Goal: Task Accomplishment & Management: Manage account settings

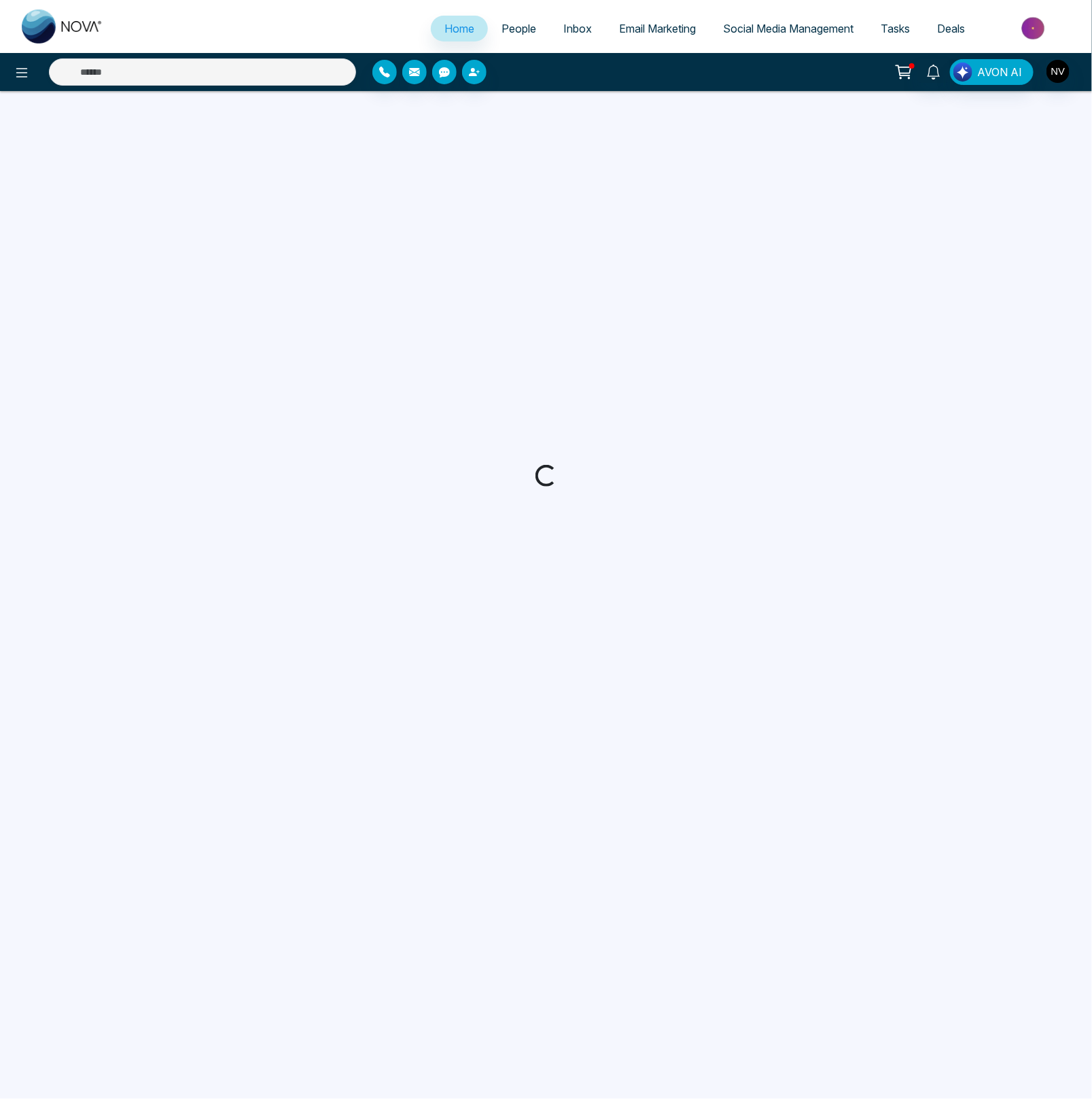
select select "*"
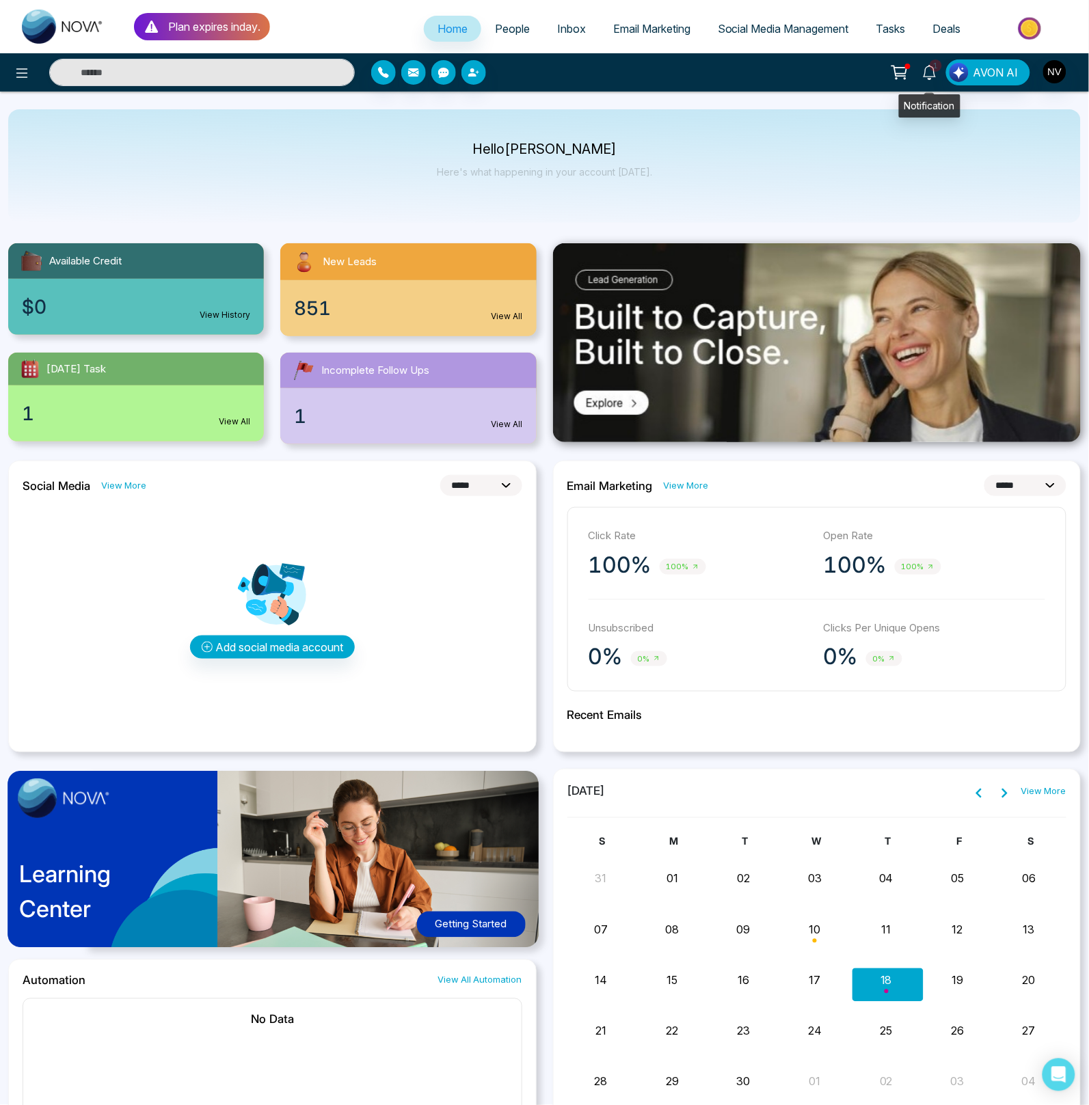
click at [928, 70] on icon at bounding box center [929, 72] width 15 height 15
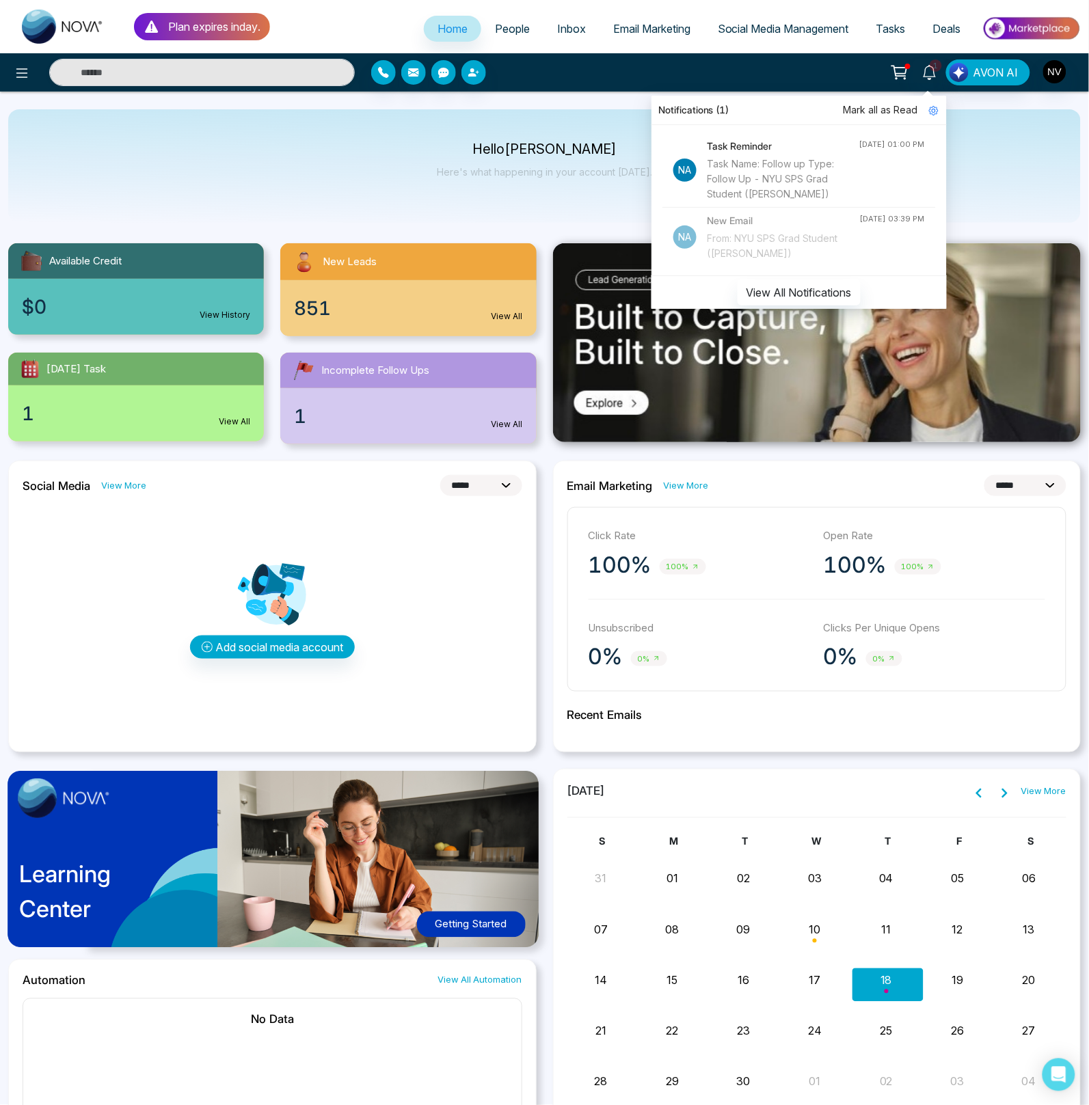
click at [903, 109] on span "Mark all as Read" at bounding box center [880, 110] width 74 height 15
click at [627, 25] on span "Email Marketing" at bounding box center [651, 29] width 77 height 14
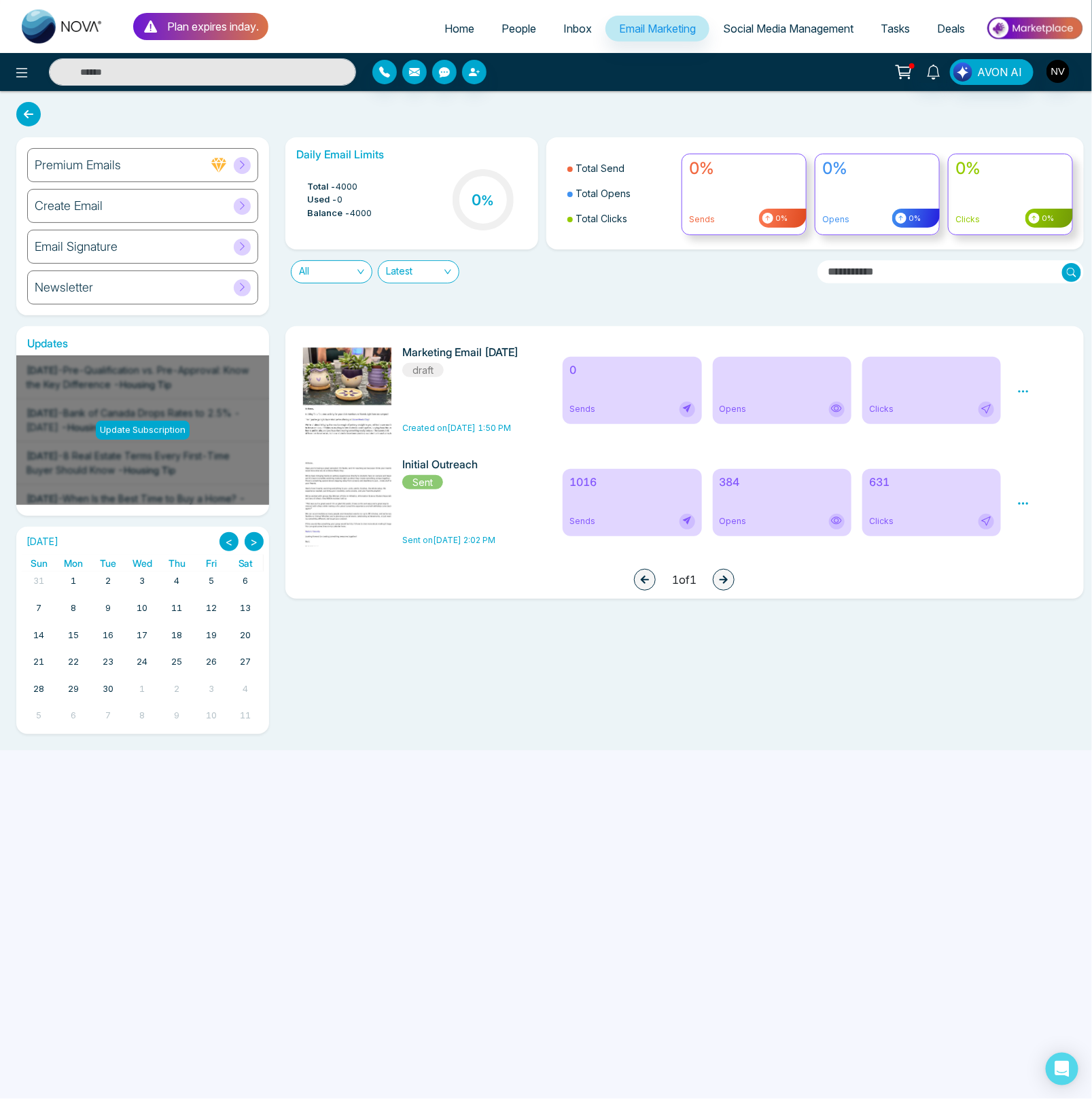
click at [347, 270] on span "All" at bounding box center [332, 272] width 66 height 22
click at [428, 282] on div "Latest" at bounding box center [419, 272] width 82 height 23
click at [552, 281] on div "All Latest" at bounding box center [546, 267] width 538 height 34
click at [509, 23] on span "People" at bounding box center [518, 29] width 35 height 14
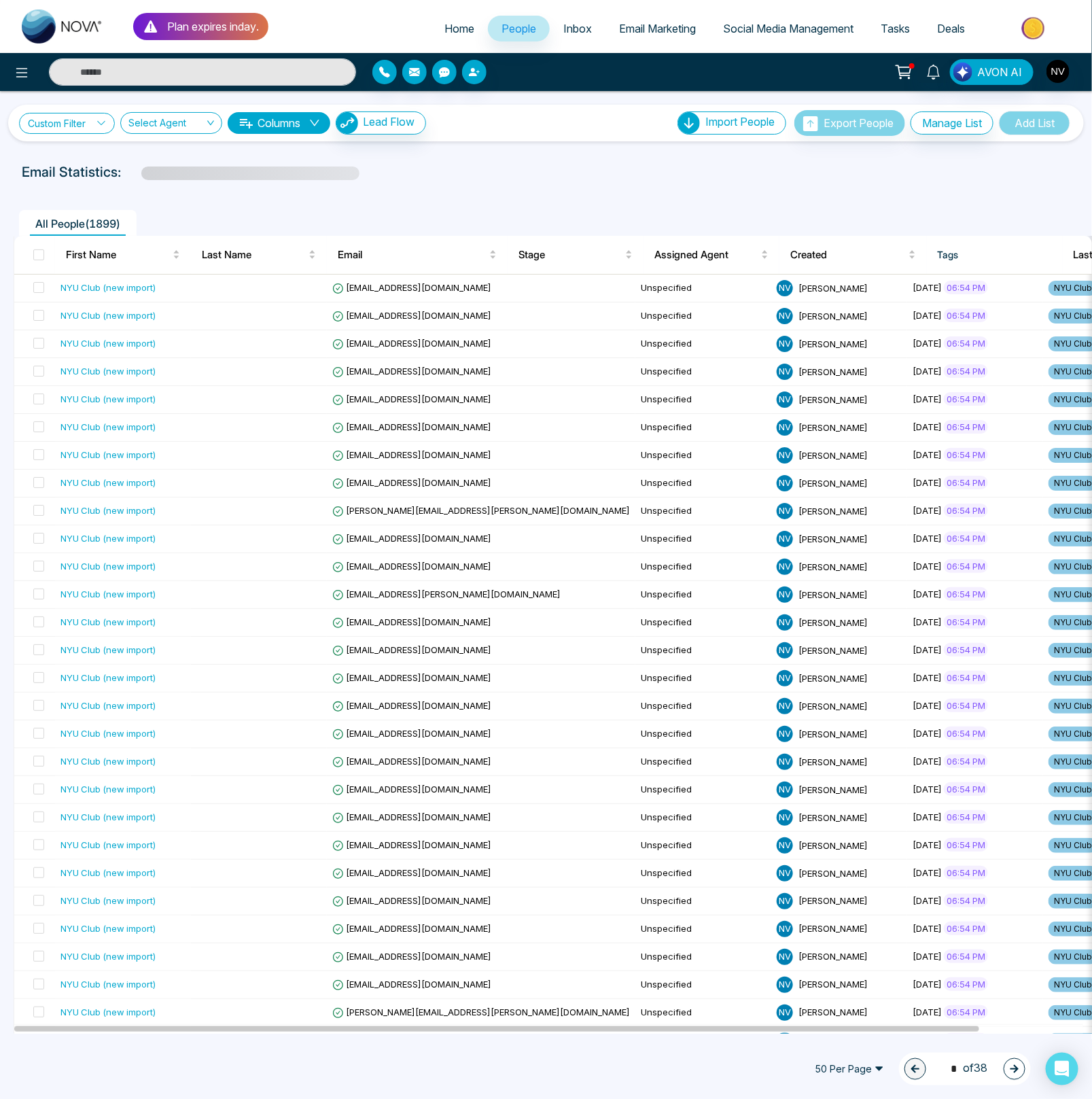
click at [93, 127] on link "Custom Filter" at bounding box center [67, 122] width 95 height 21
click at [92, 158] on input "search" at bounding box center [94, 155] width 110 height 21
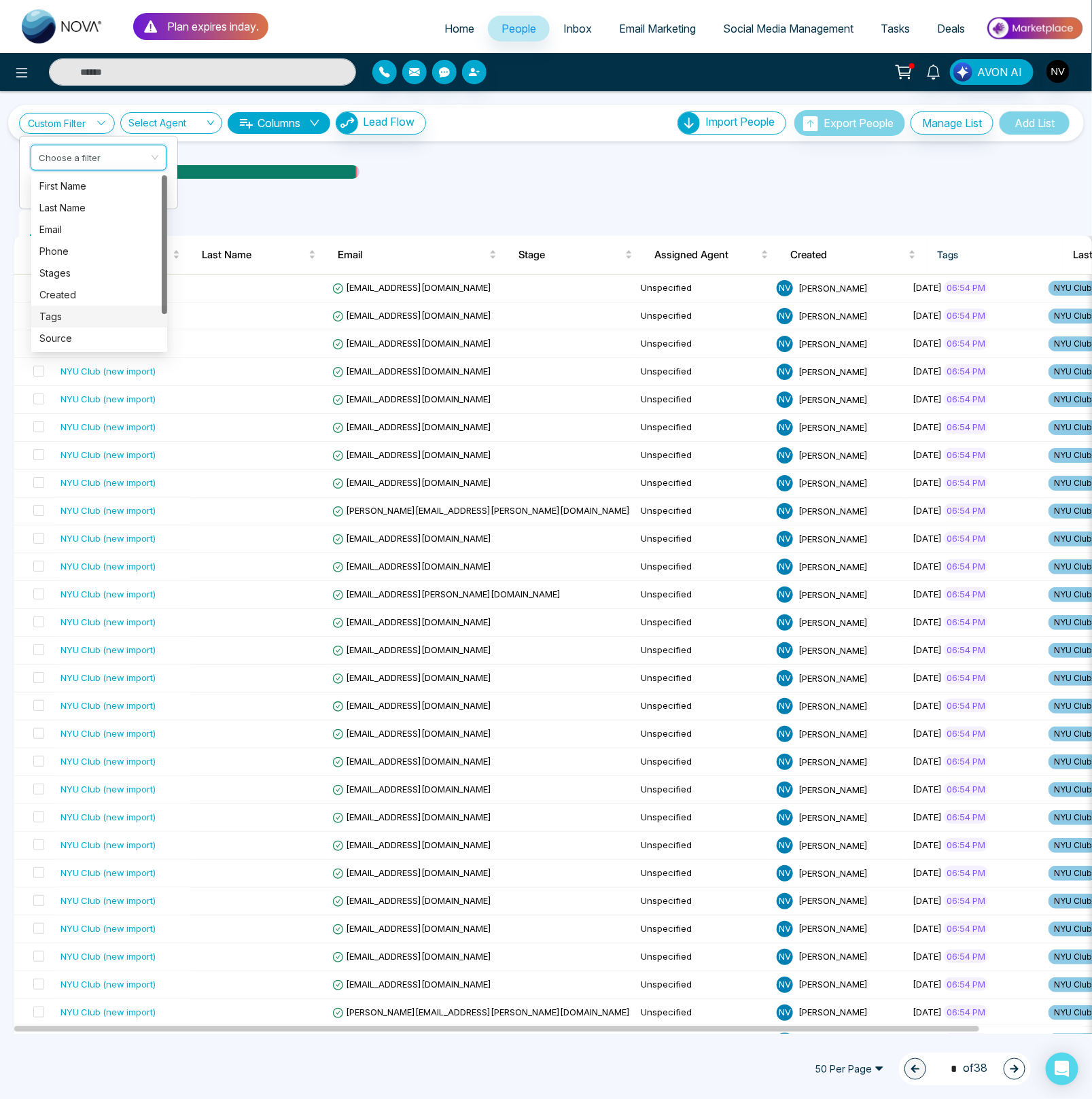
click at [57, 316] on div "Tags" at bounding box center [99, 316] width 119 height 15
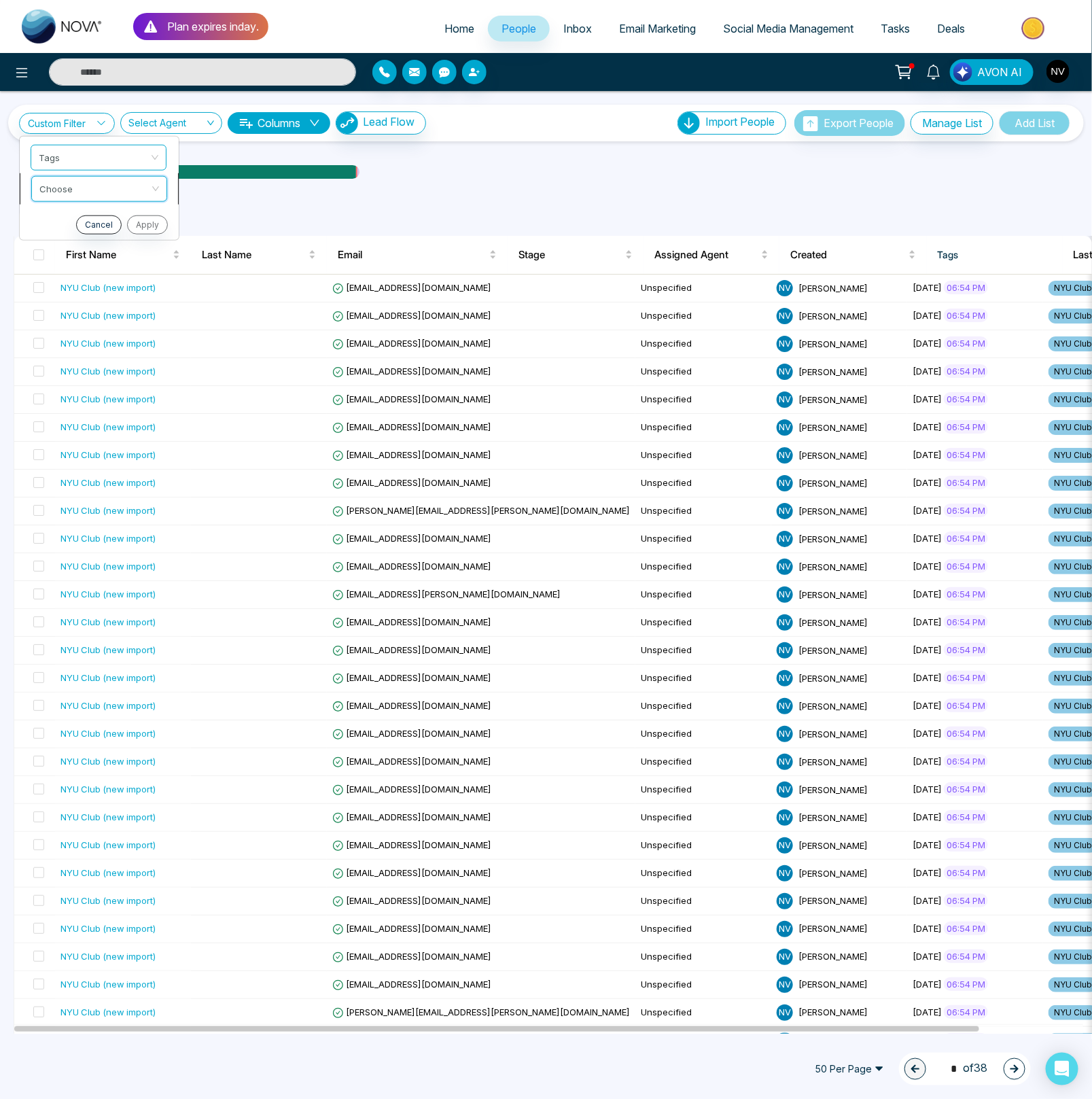
click at [86, 191] on input "search" at bounding box center [94, 186] width 110 height 21
click at [81, 220] on div "include" at bounding box center [99, 217] width 119 height 15
click at [88, 217] on input "search" at bounding box center [94, 217] width 110 height 21
click at [81, 312] on div "NYU Club" at bounding box center [99, 313] width 119 height 15
click at [141, 254] on button "Apply" at bounding box center [145, 255] width 41 height 19
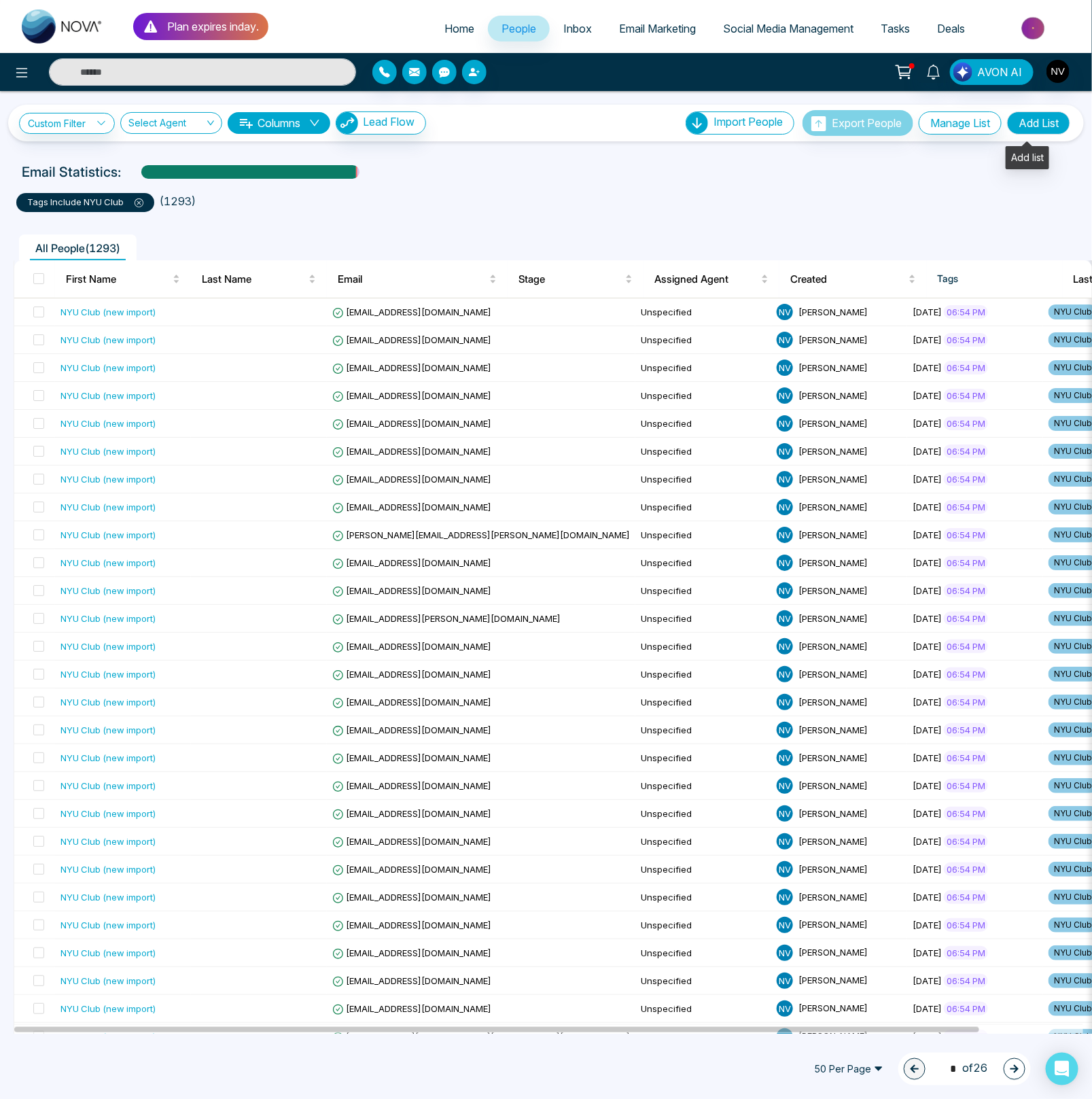
click at [1040, 118] on button "Add List" at bounding box center [1039, 122] width 64 height 23
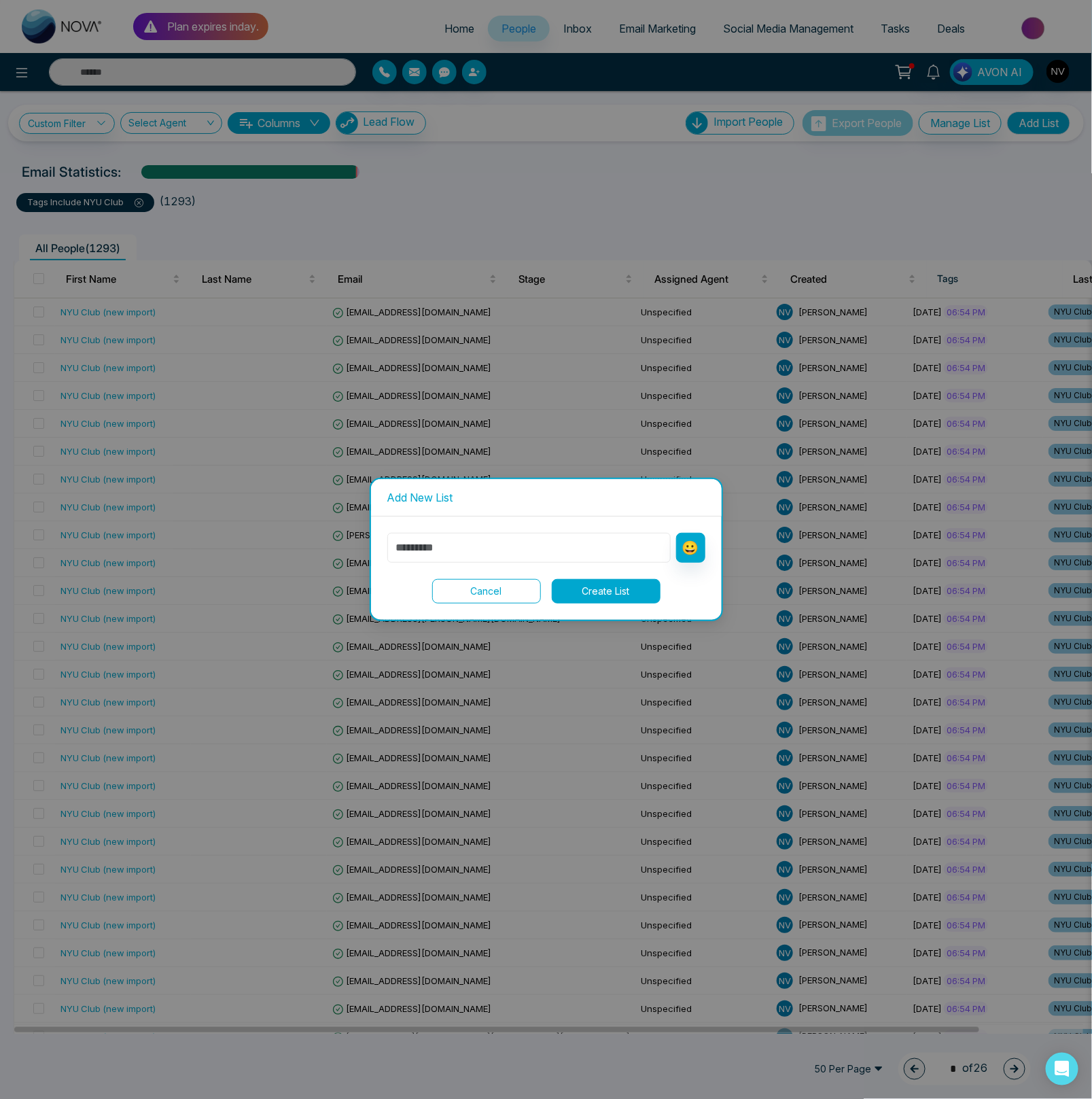
click at [465, 553] on input "text" at bounding box center [529, 548] width 283 height 30
type input "********"
click at [589, 581] on button "Create List" at bounding box center [606, 591] width 108 height 25
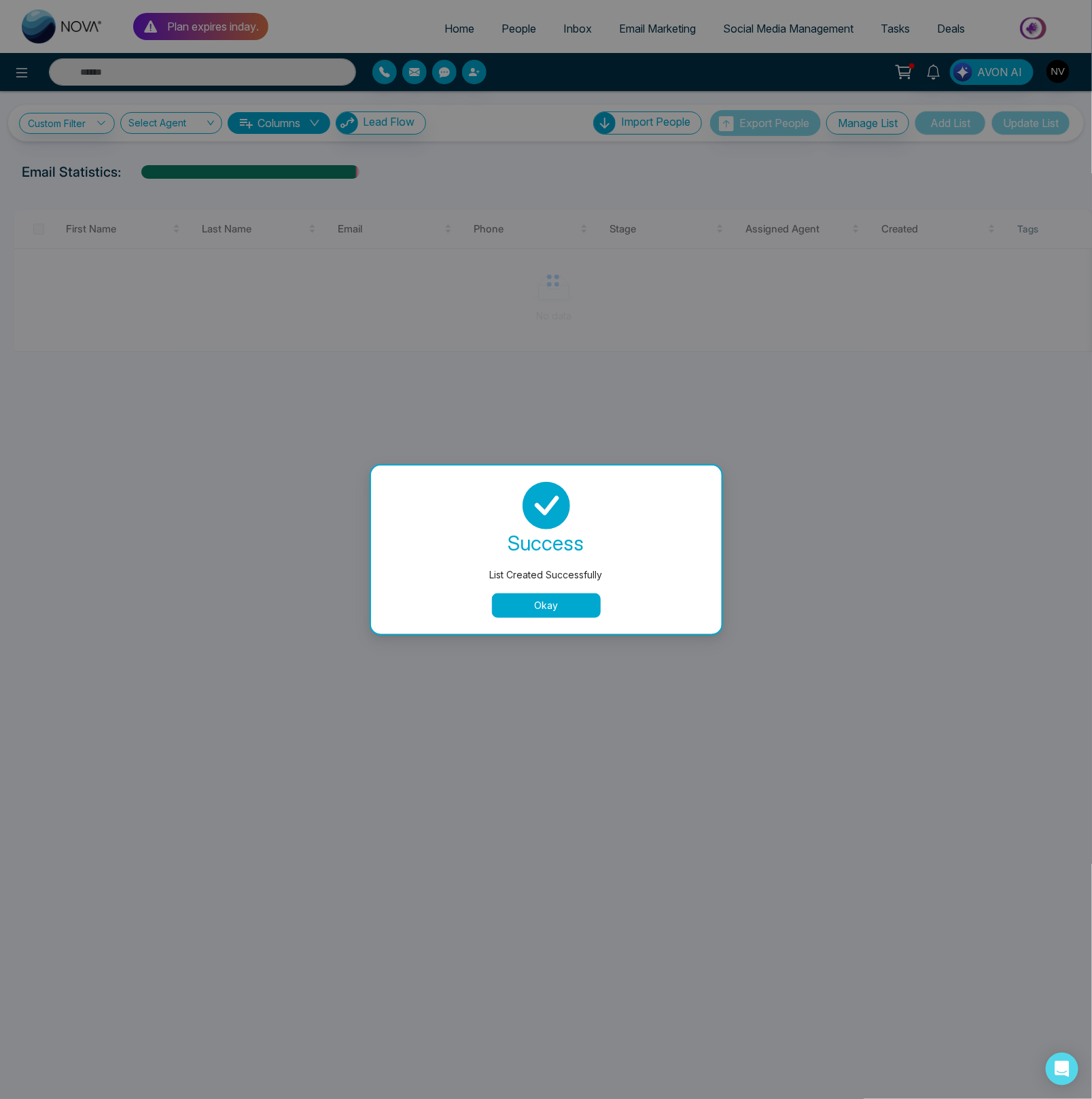
click at [568, 607] on button "Okay" at bounding box center [546, 606] width 108 height 25
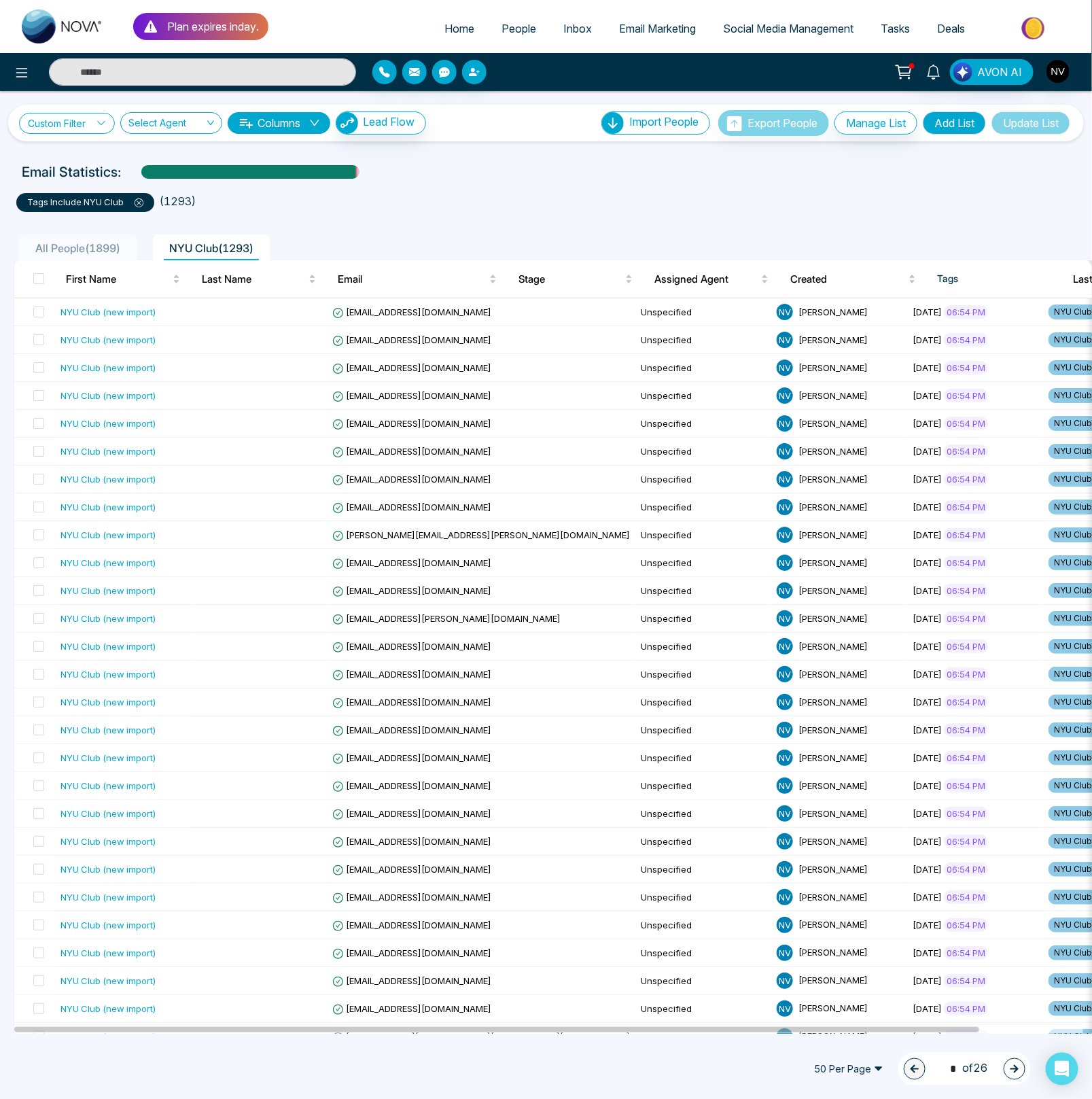
click at [80, 119] on link "Custom Filter" at bounding box center [67, 122] width 95 height 21
click at [84, 165] on span at bounding box center [94, 157] width 110 height 25
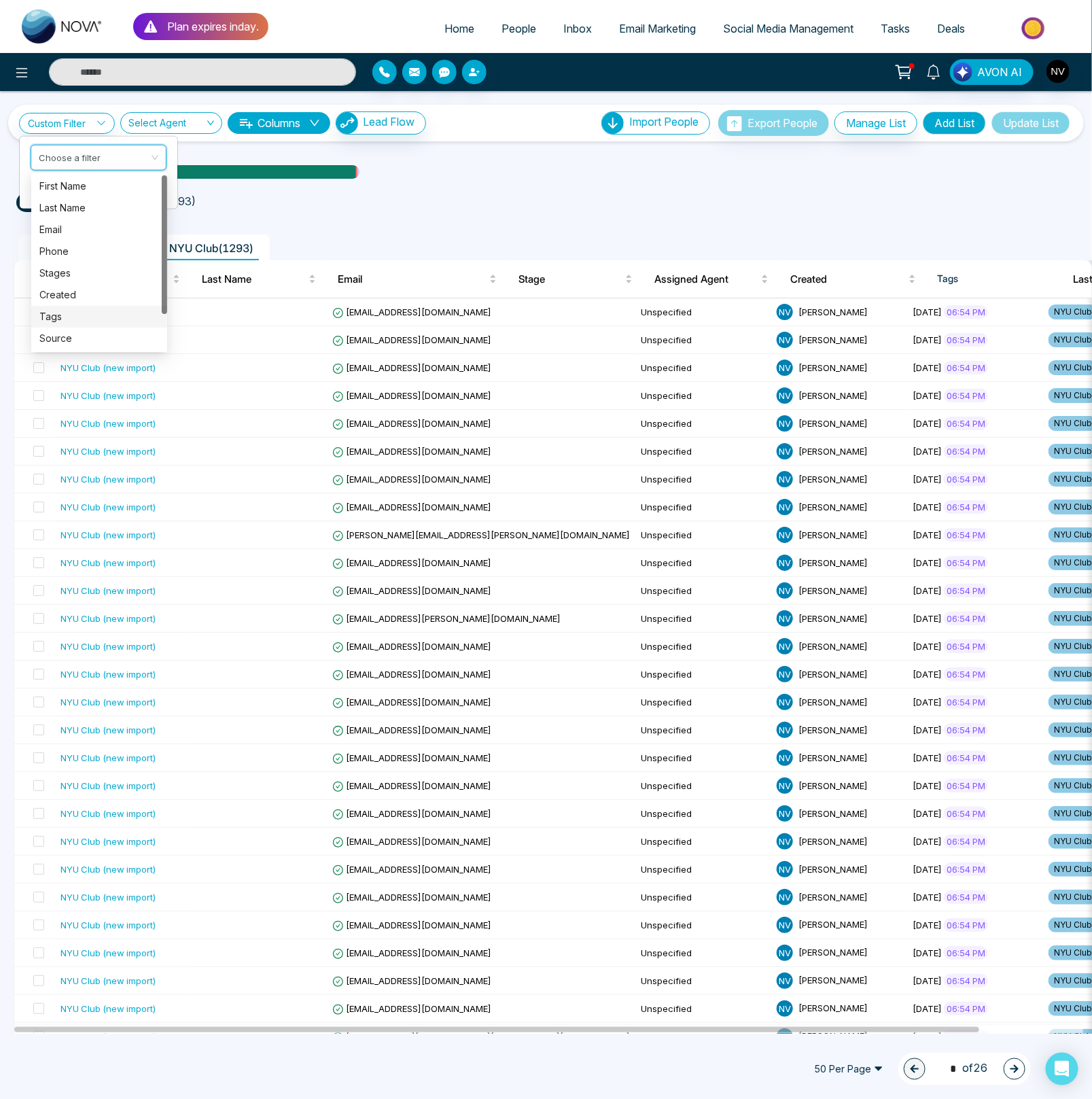
click at [72, 313] on div "Tags" at bounding box center [99, 316] width 119 height 15
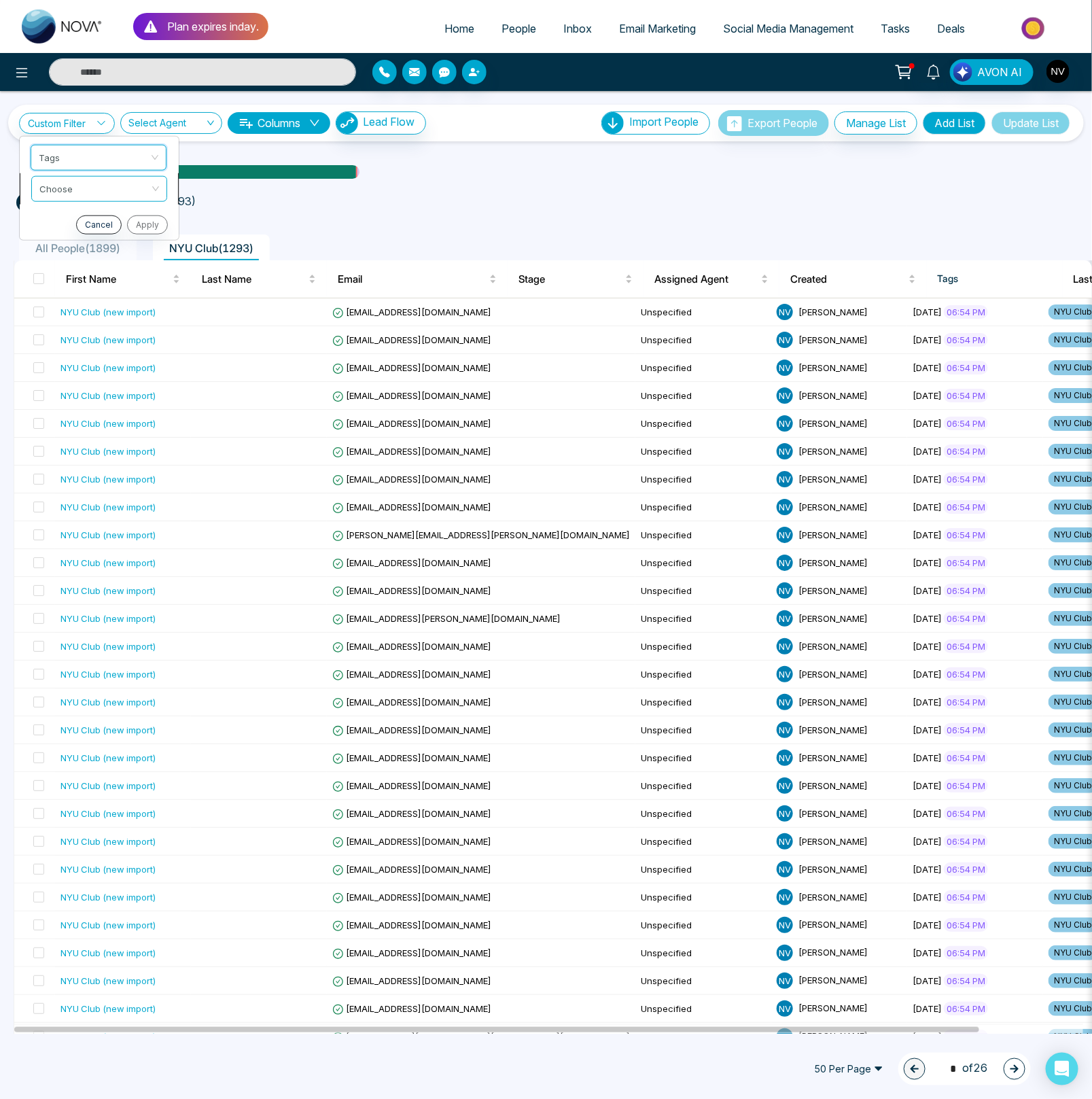
click at [66, 188] on input "search" at bounding box center [94, 186] width 110 height 21
click at [73, 216] on div "include" at bounding box center [99, 217] width 119 height 15
click at [61, 225] on input "search" at bounding box center [94, 217] width 110 height 21
click at [71, 266] on div "Cornell Club" at bounding box center [99, 270] width 119 height 15
click at [138, 258] on button "Apply" at bounding box center [145, 255] width 41 height 19
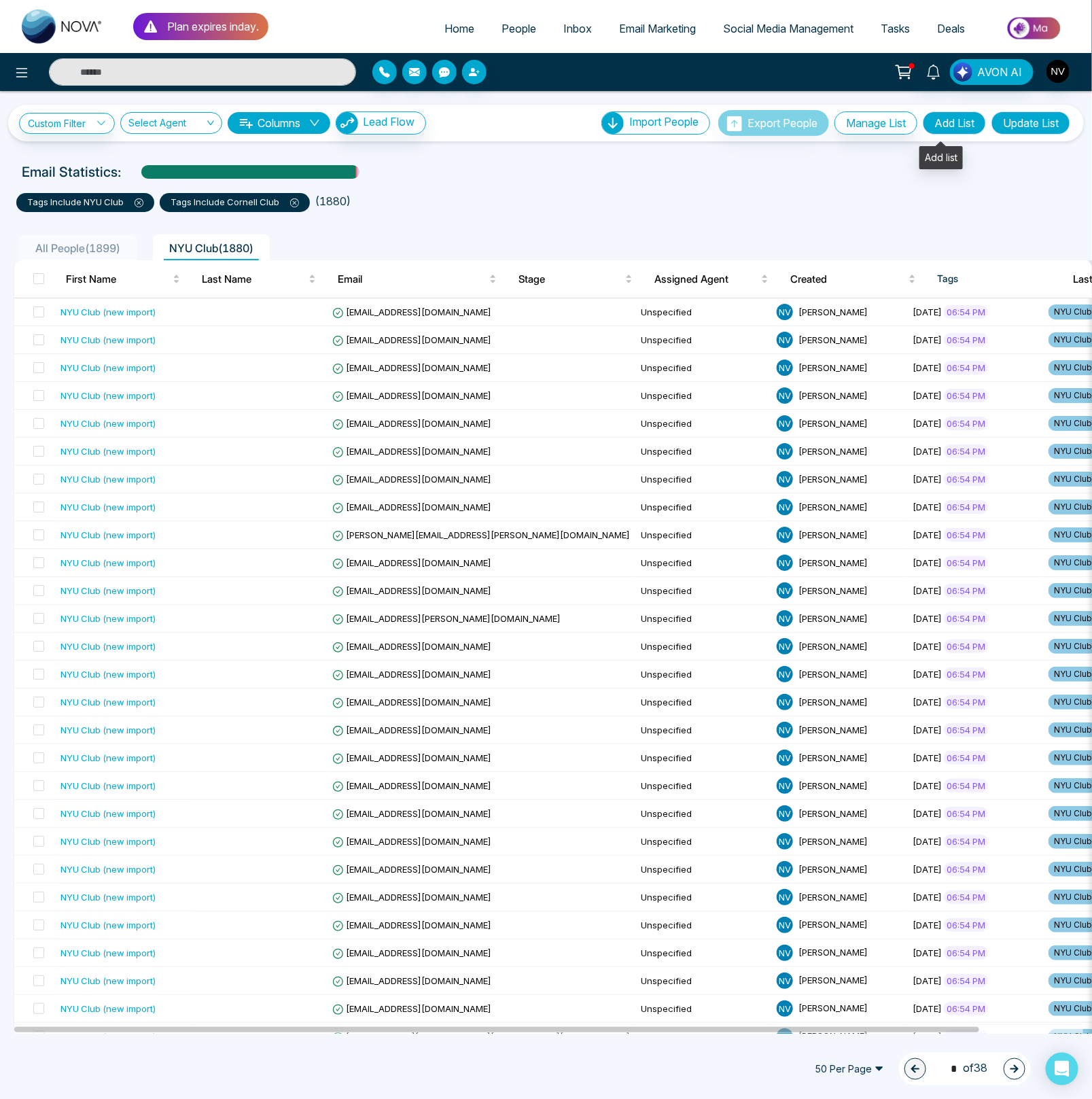
click at [945, 123] on button "Add List" at bounding box center [955, 122] width 64 height 23
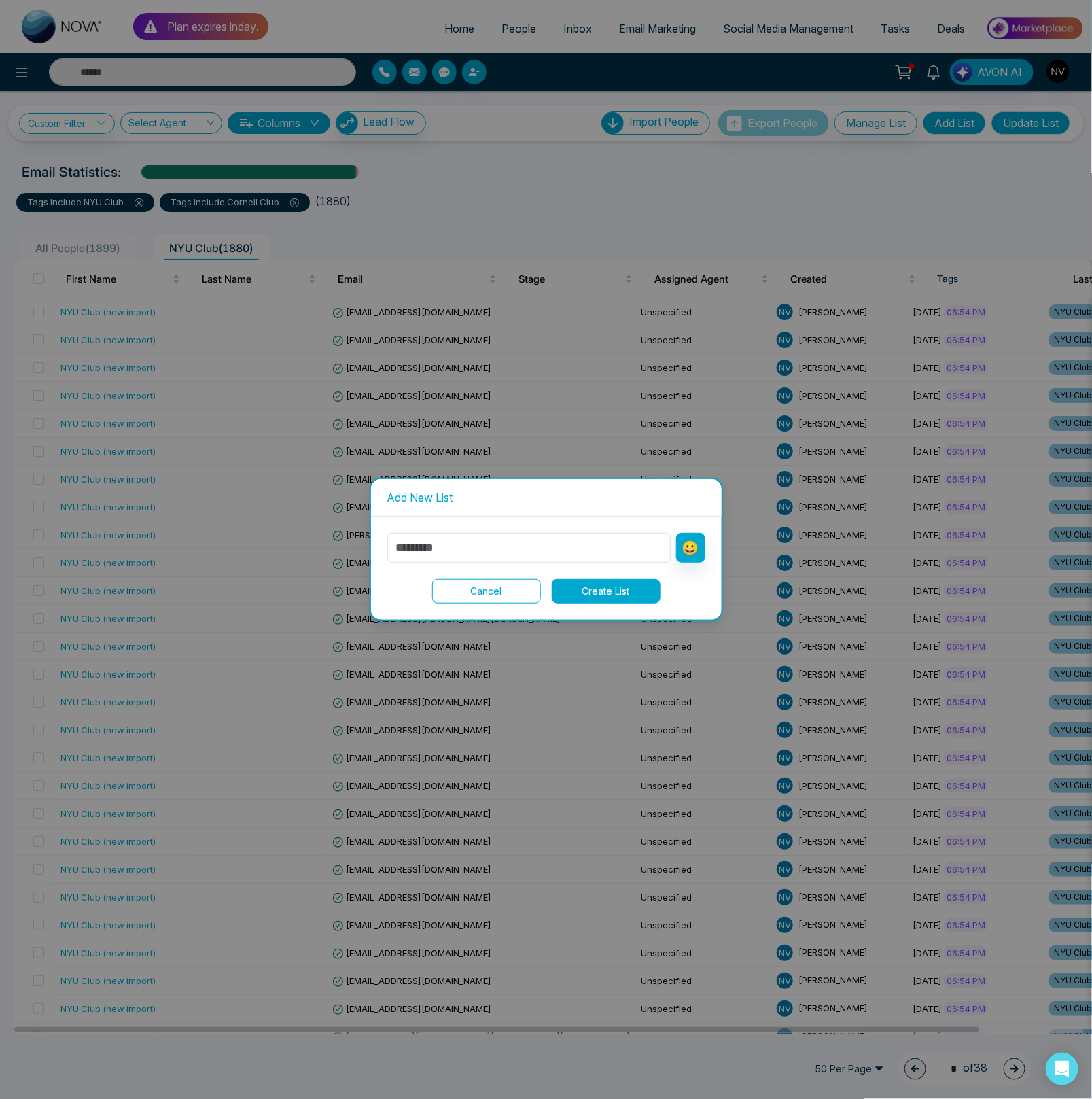
click at [489, 601] on button "Cancel" at bounding box center [486, 591] width 108 height 25
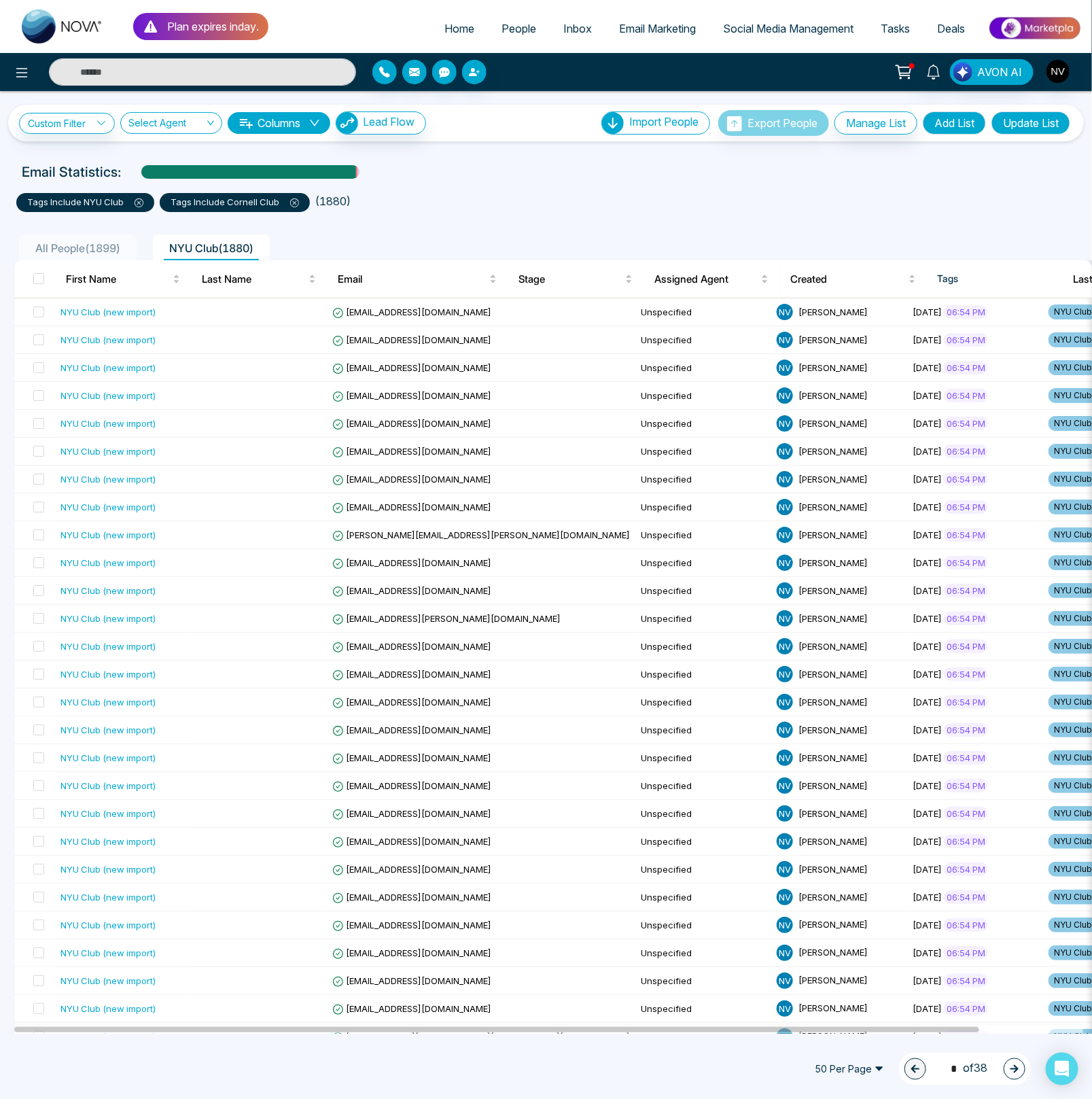
click at [136, 203] on icon at bounding box center [138, 203] width 9 height 9
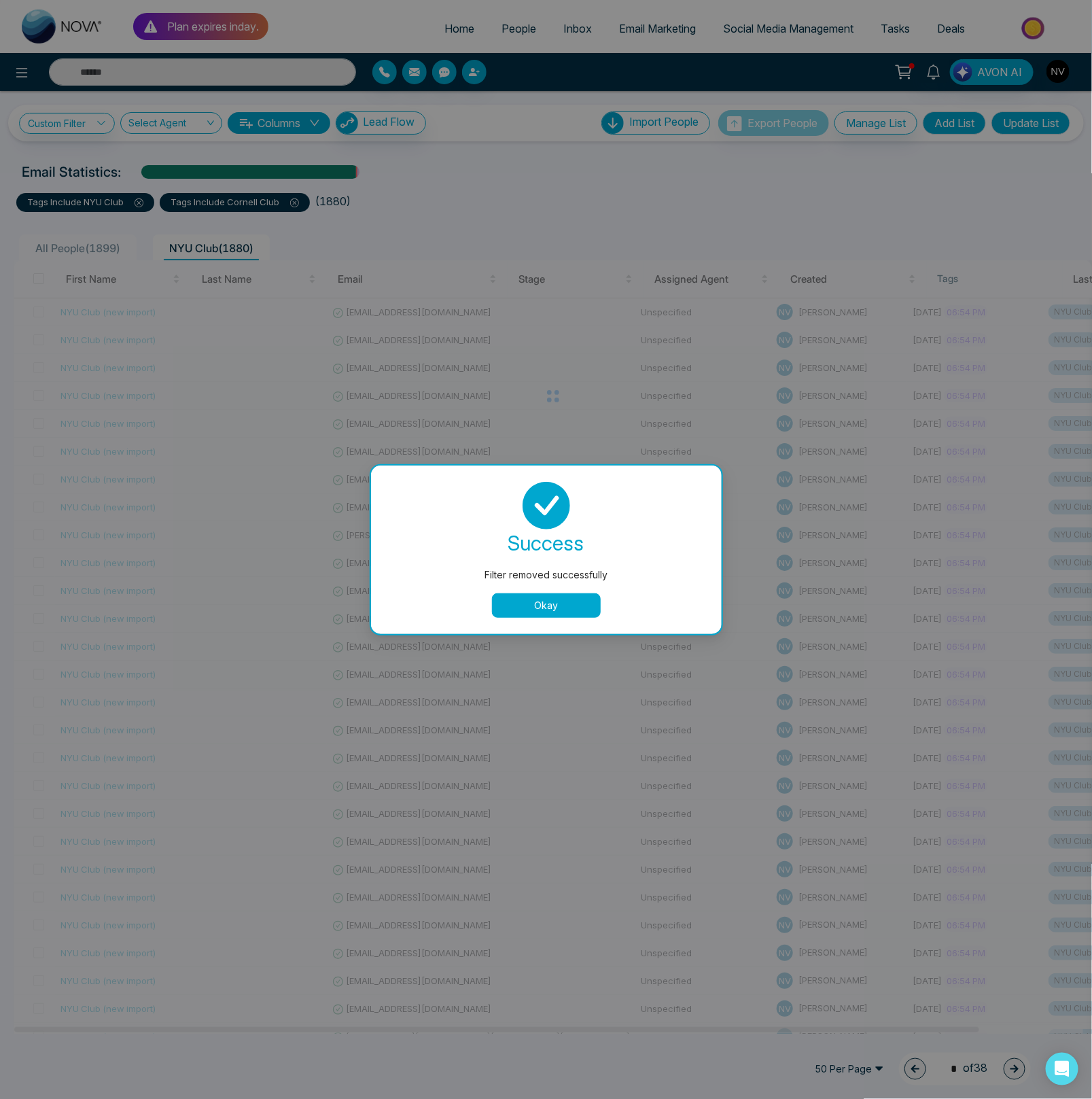
click at [566, 607] on button "Okay" at bounding box center [546, 606] width 108 height 25
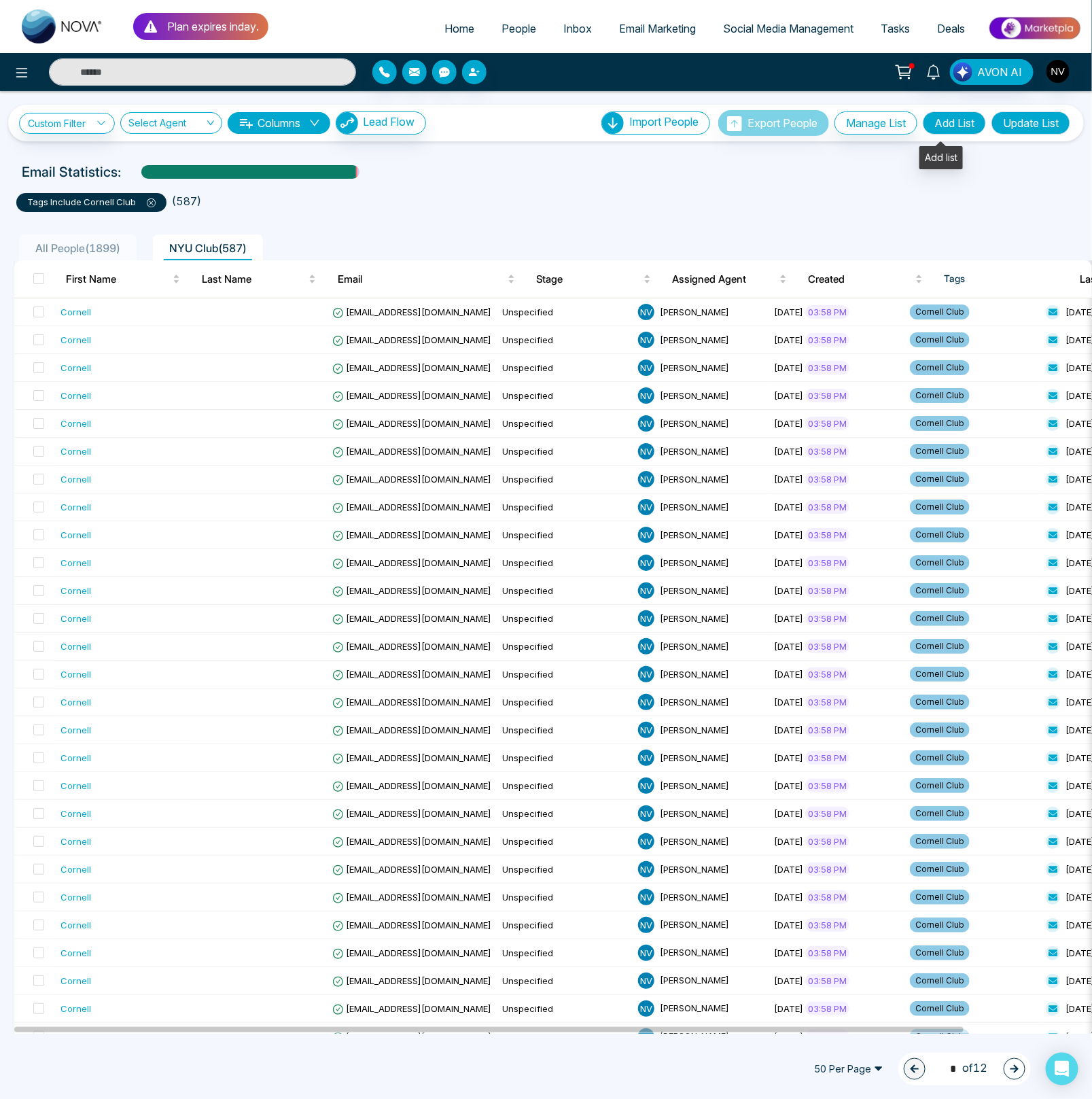
click at [946, 116] on button "Add List" at bounding box center [955, 122] width 64 height 23
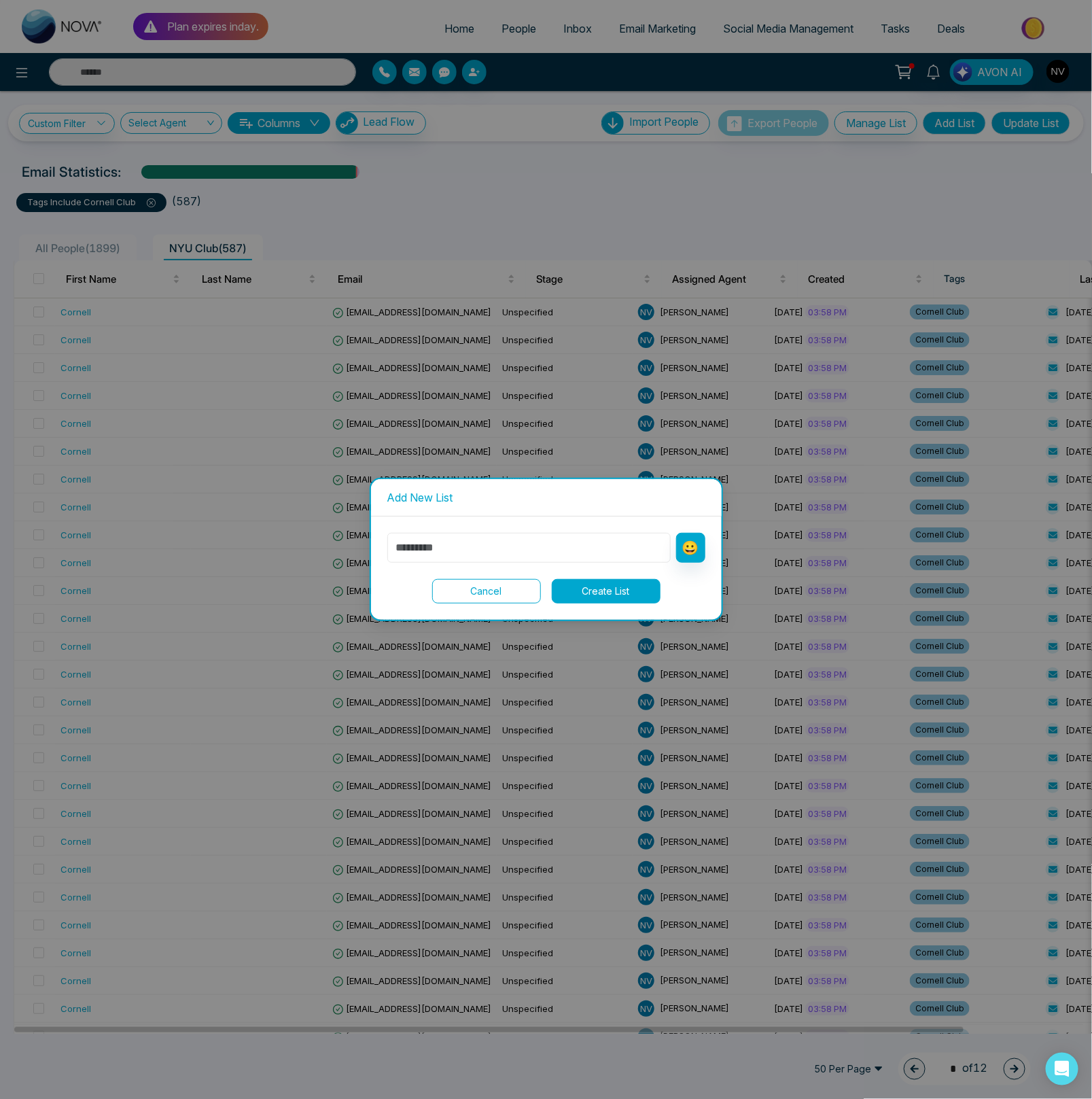
click at [415, 540] on input "text" at bounding box center [529, 548] width 283 height 30
type input "**********"
click at [585, 593] on button "Create List" at bounding box center [606, 591] width 108 height 25
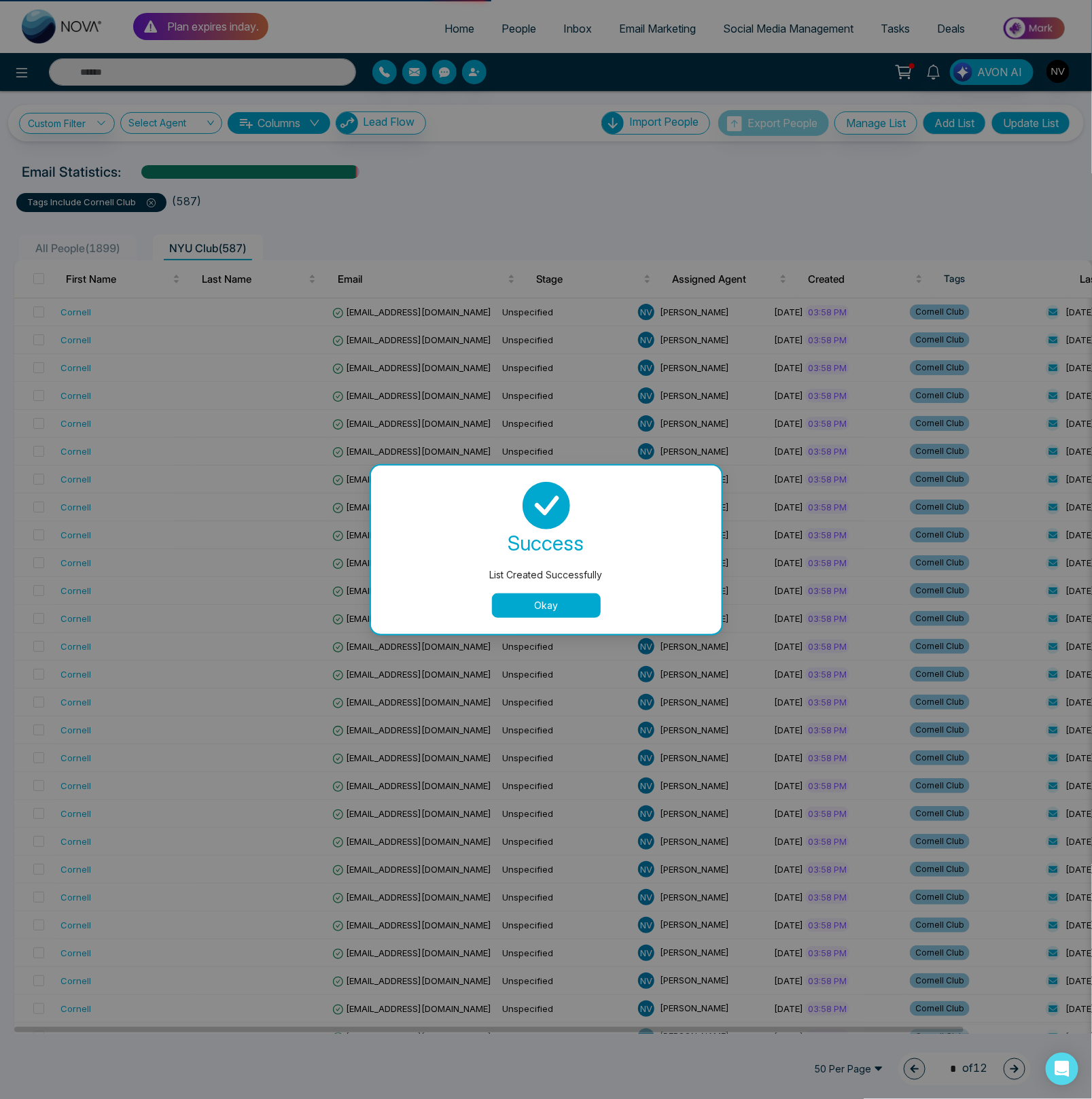
click at [550, 609] on button "Okay" at bounding box center [546, 606] width 108 height 25
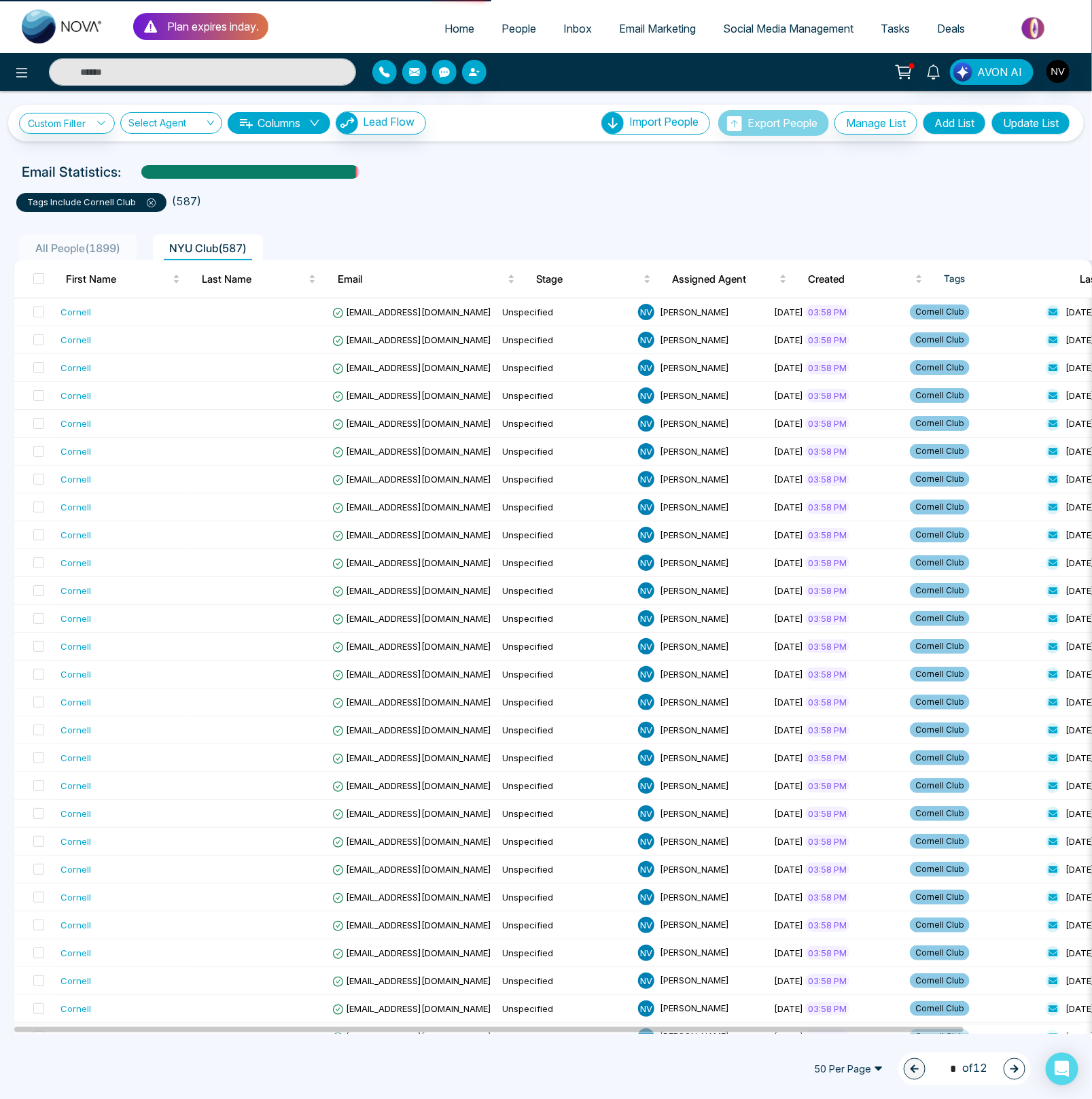
click at [149, 200] on icon at bounding box center [151, 203] width 9 height 9
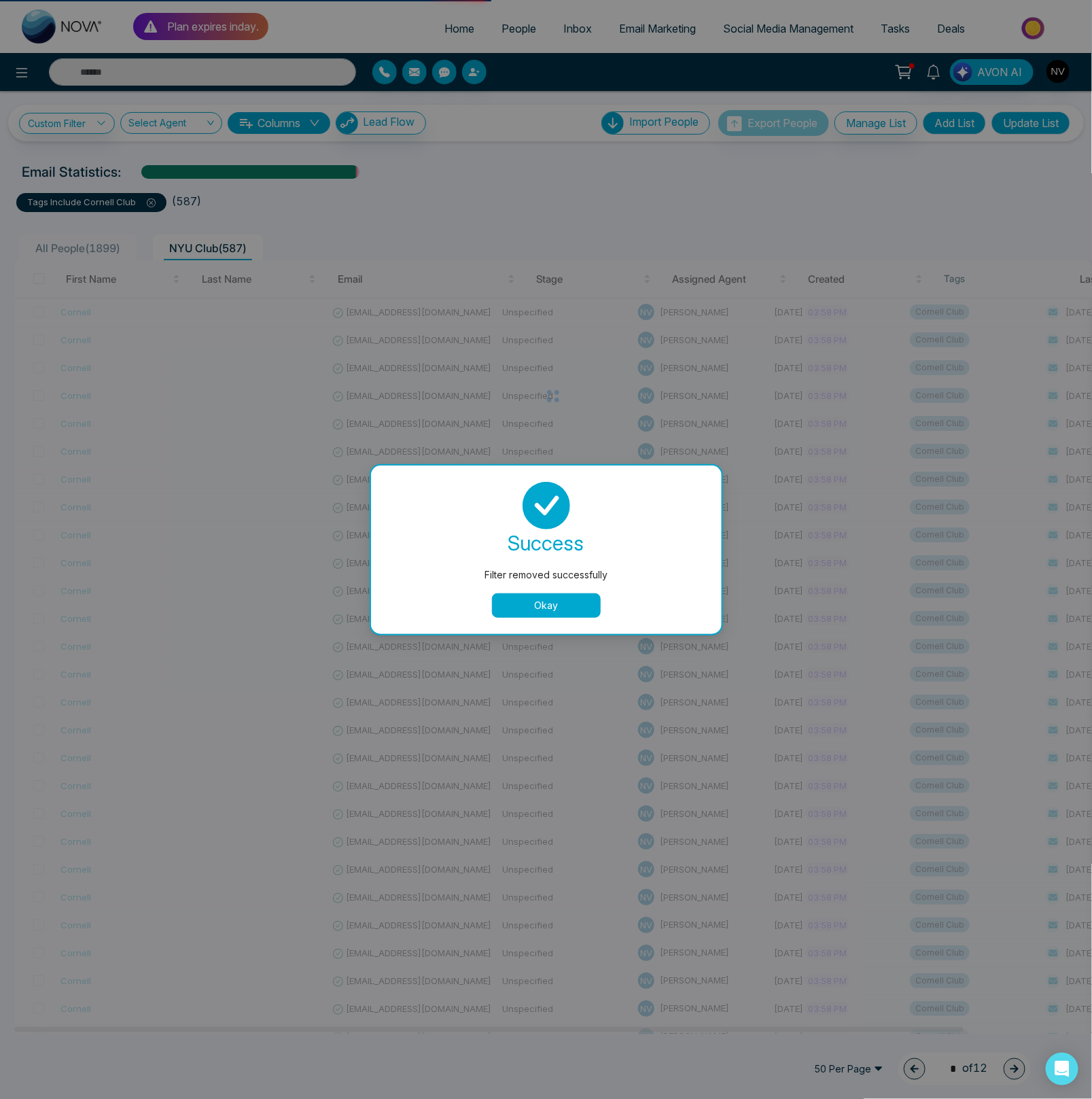
click at [529, 611] on button "Okay" at bounding box center [546, 606] width 108 height 25
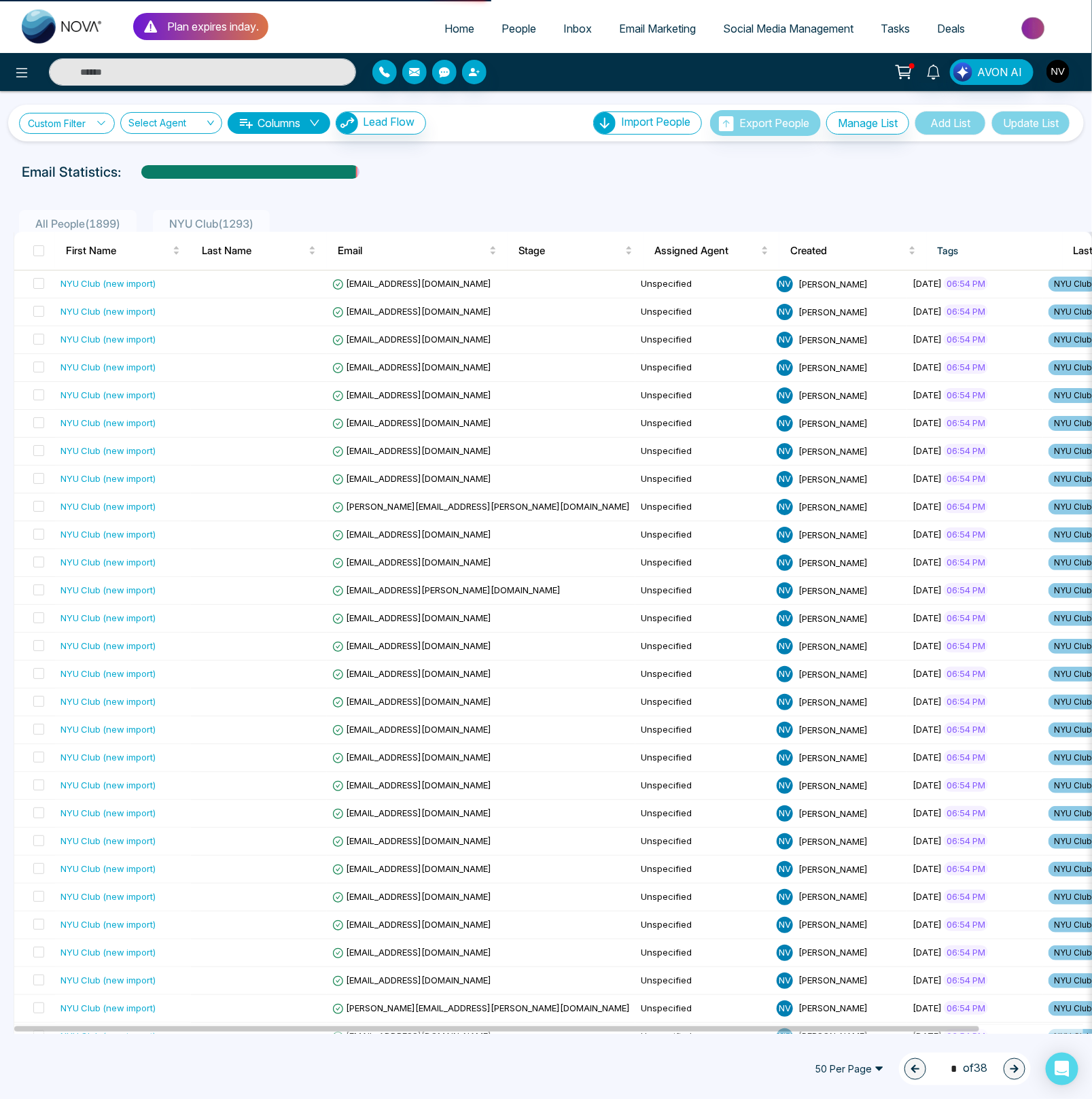
click at [76, 117] on link "Custom Filter" at bounding box center [67, 122] width 95 height 21
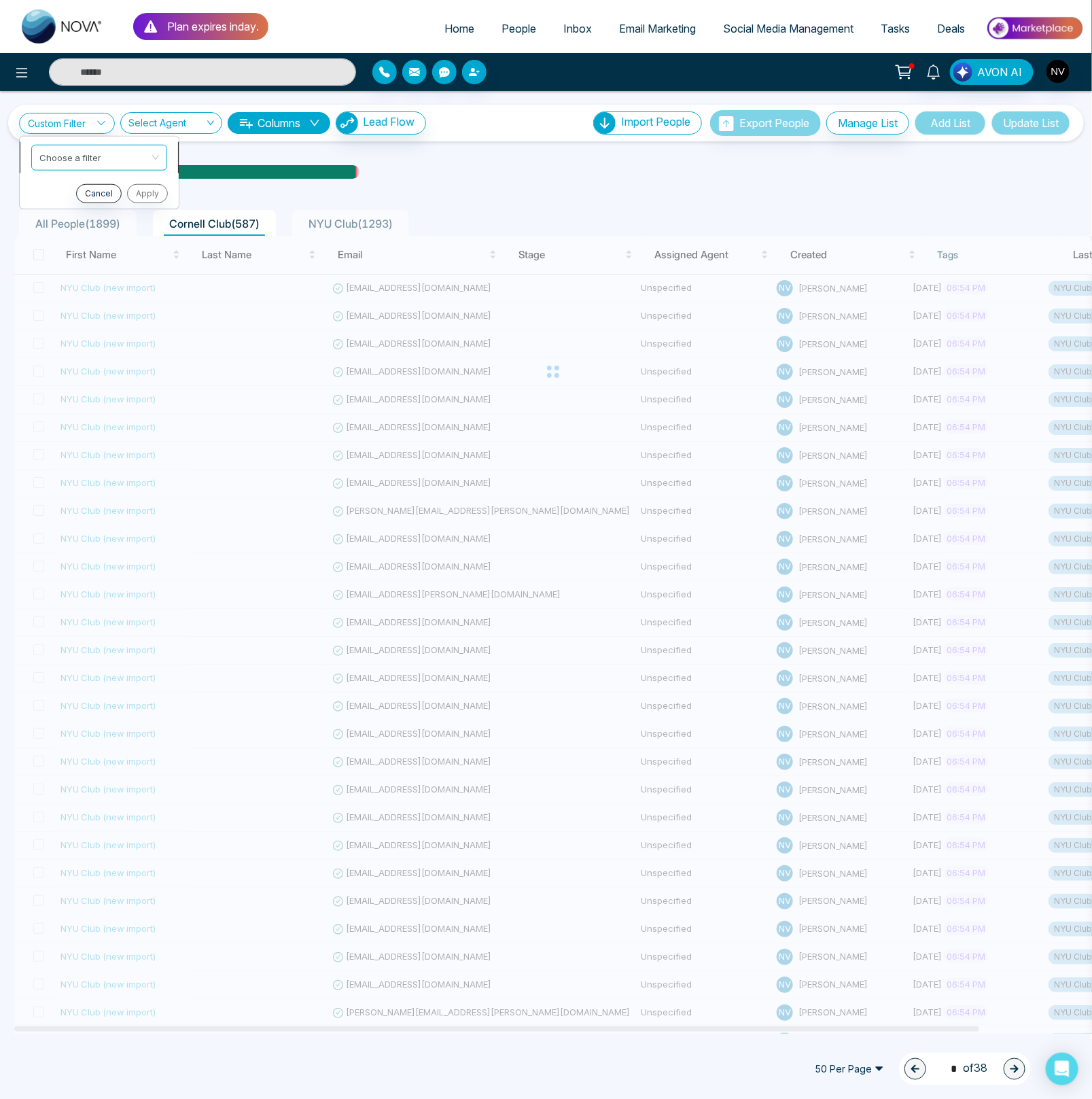
click at [79, 148] on input "search" at bounding box center [94, 155] width 110 height 21
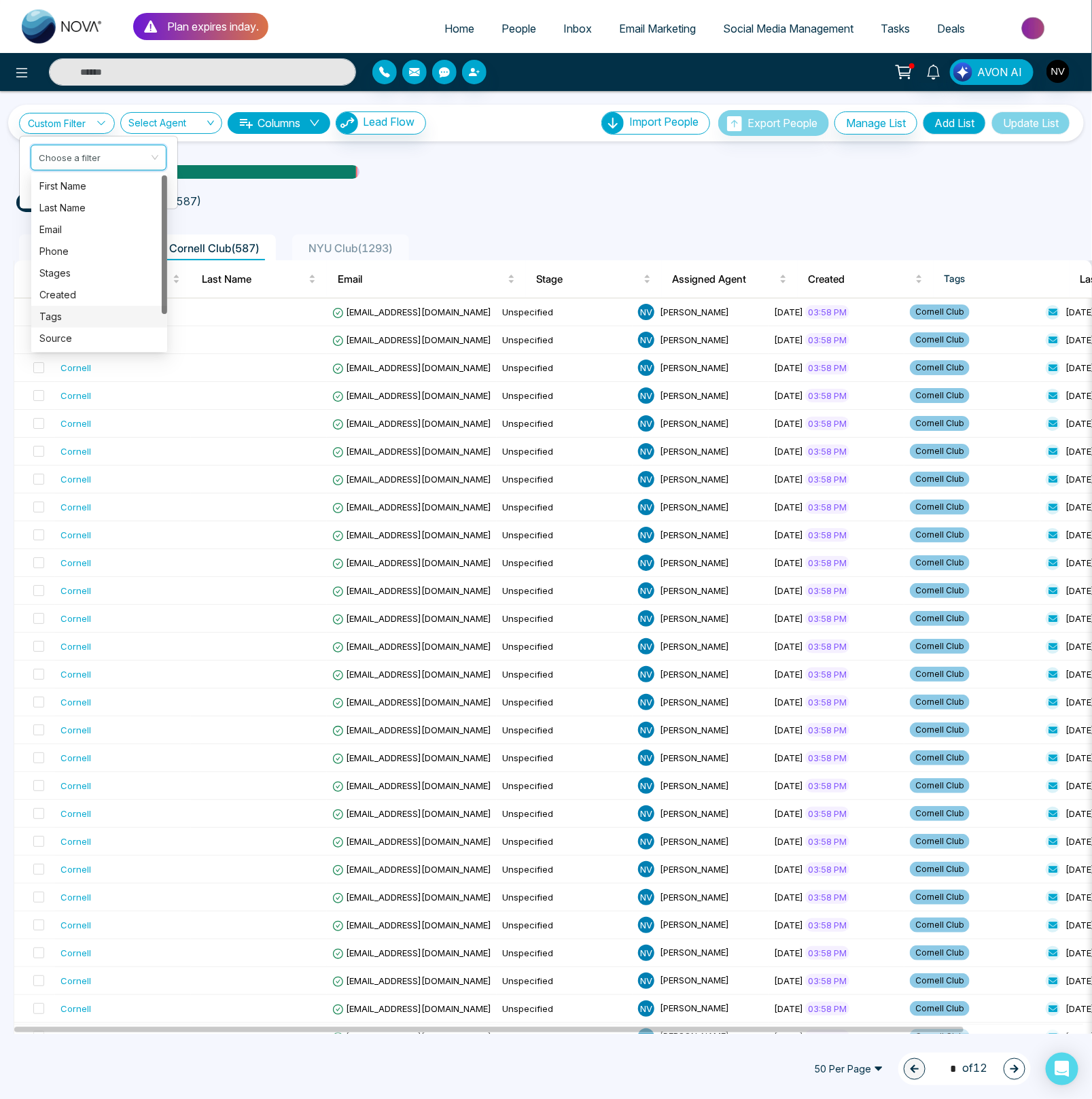
click at [84, 316] on div "Tags" at bounding box center [99, 316] width 119 height 15
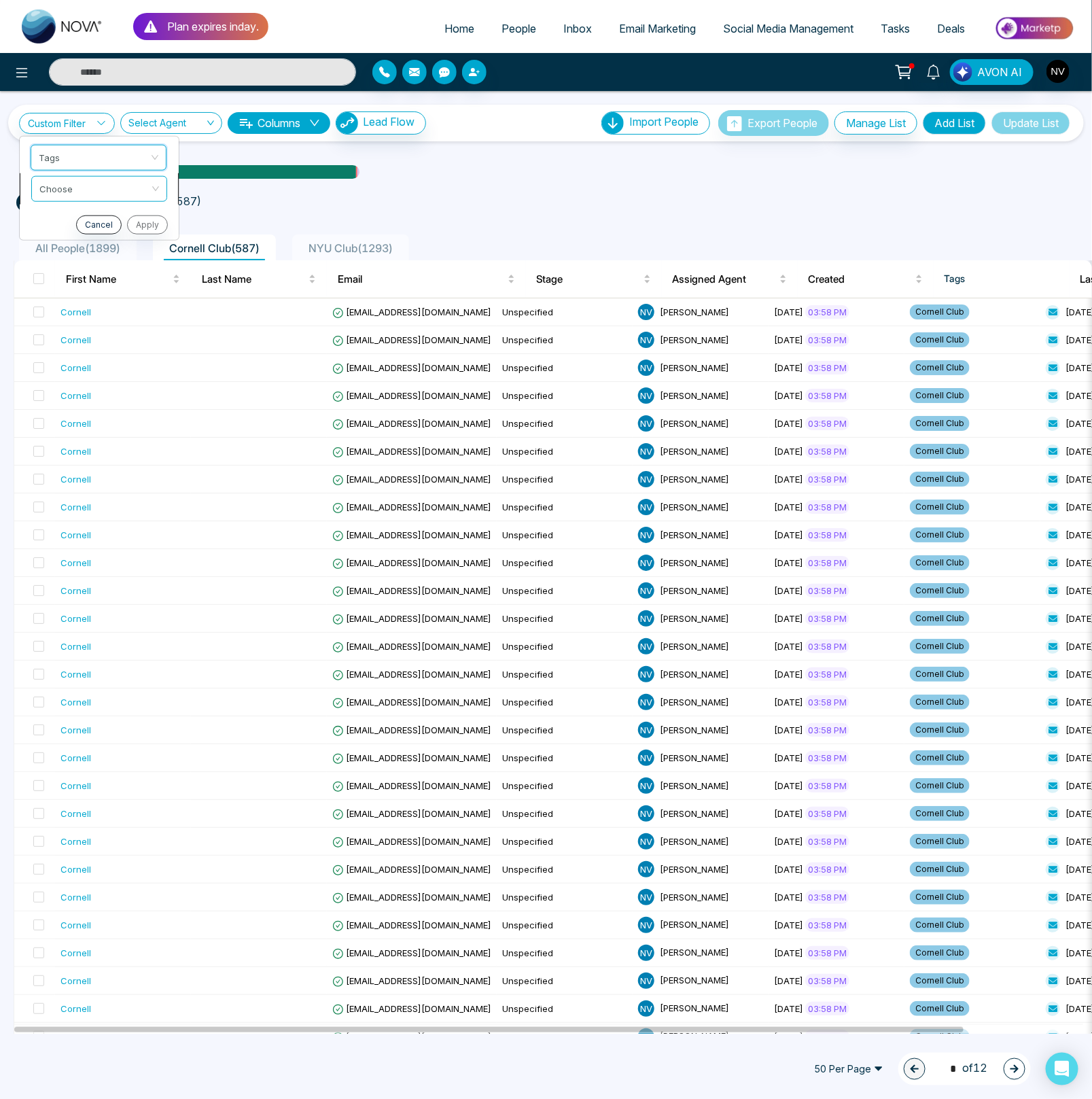
click at [80, 192] on input "search" at bounding box center [94, 186] width 110 height 21
click at [77, 221] on div "include" at bounding box center [99, 217] width 119 height 15
click at [72, 222] on input "search" at bounding box center [94, 217] width 110 height 21
click at [319, 192] on ul "tags include Cornell Club ( 587 )" at bounding box center [545, 200] width 1059 height 25
click at [690, 27] on span "Email Marketing" at bounding box center [657, 29] width 77 height 14
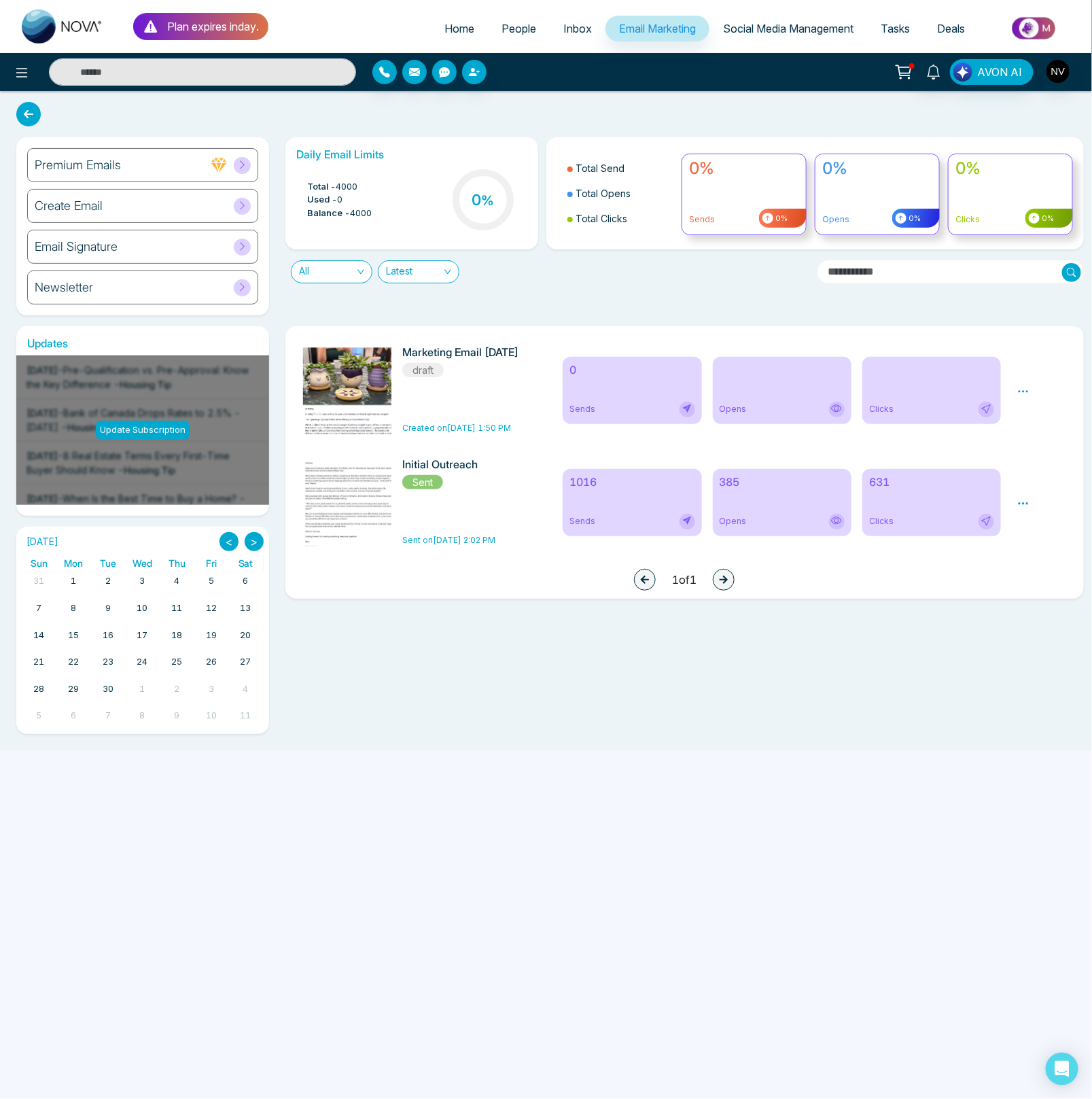
click at [583, 733] on div "Marketing Email 9-16-25 draft Created on Sep 16, 2025 1:50 PM 0 Sends Opens Cli…" at bounding box center [680, 530] width 807 height 408
click at [1022, 392] on icon at bounding box center [1023, 391] width 12 height 12
click at [1033, 429] on link "Edit" at bounding box center [1036, 431] width 16 height 12
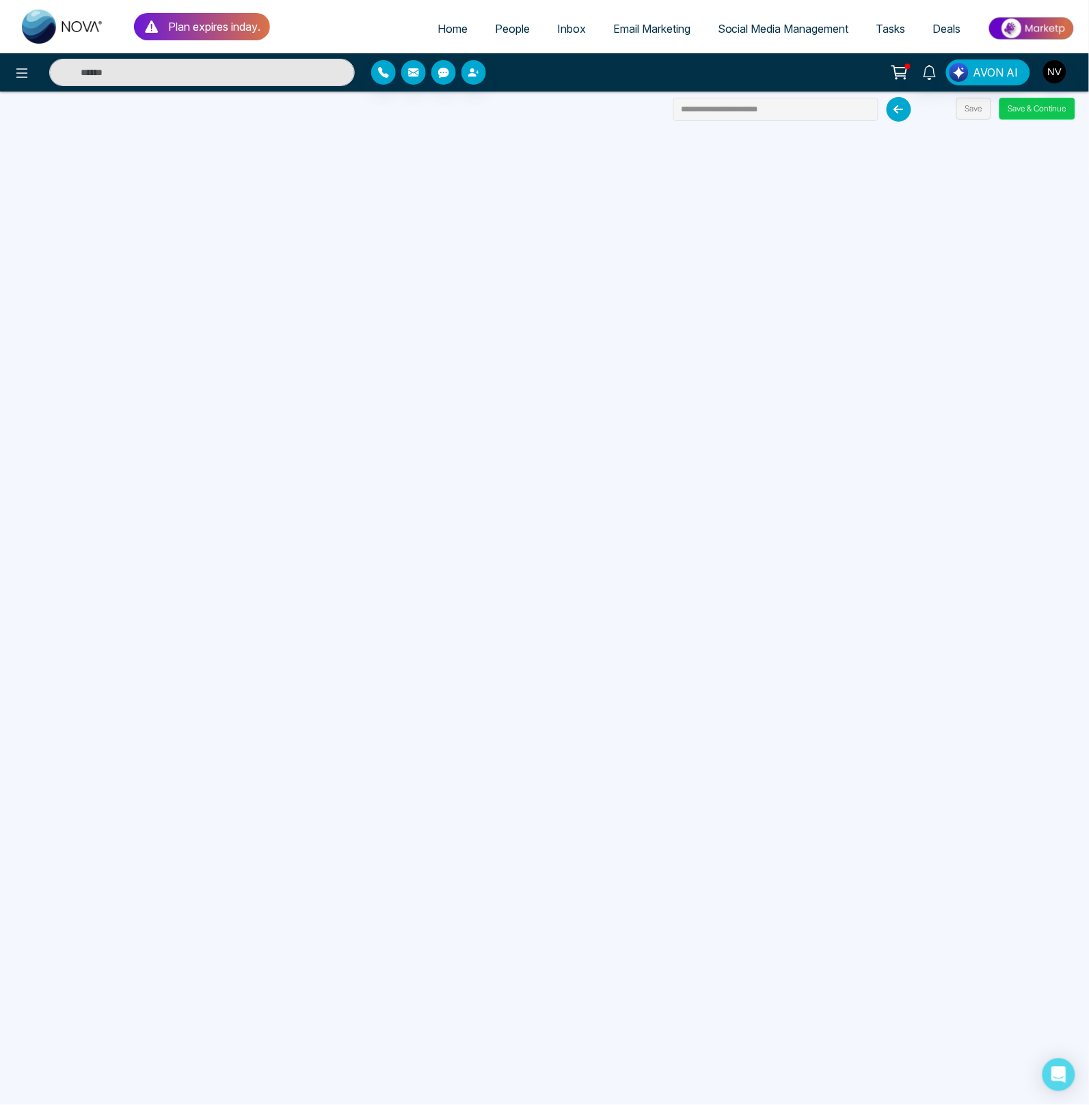
click at [1028, 108] on button "Save & Continue" at bounding box center [1037, 109] width 76 height 22
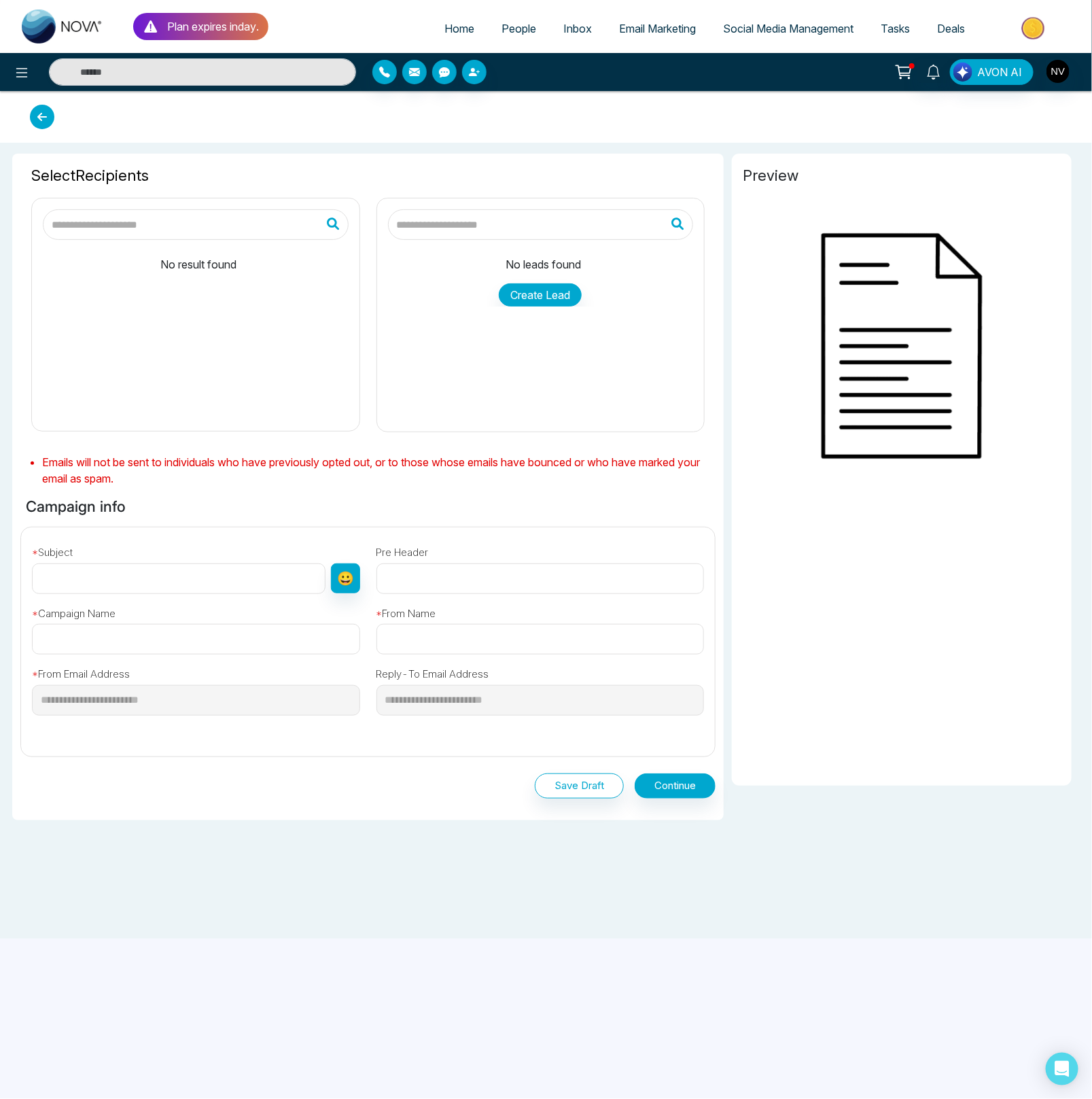
type input "**********"
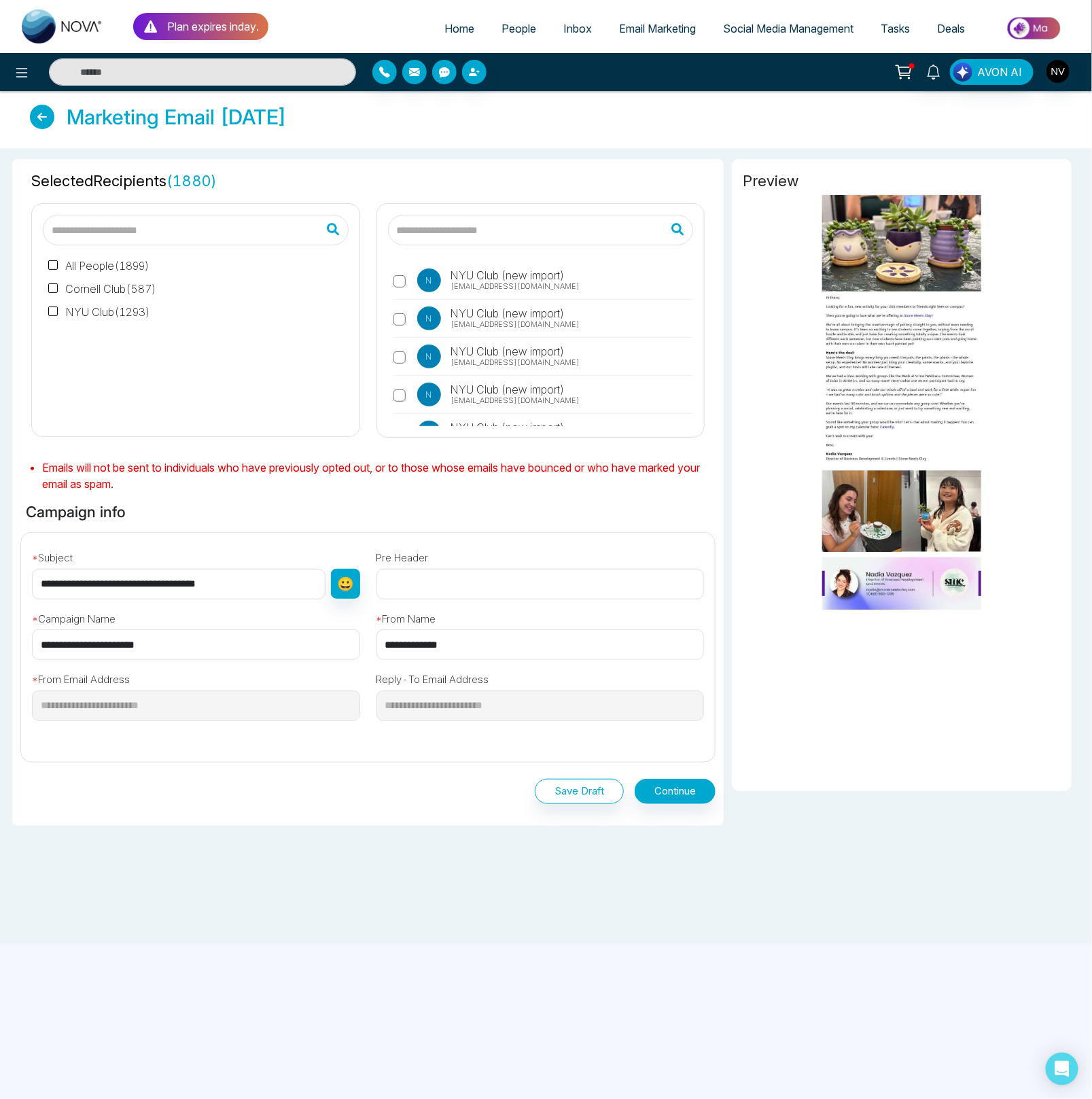
click at [222, 649] on input "**********" at bounding box center [196, 644] width 328 height 31
click at [509, 653] on input "**********" at bounding box center [541, 644] width 328 height 31
click at [672, 797] on button "Continue" at bounding box center [674, 791] width 81 height 25
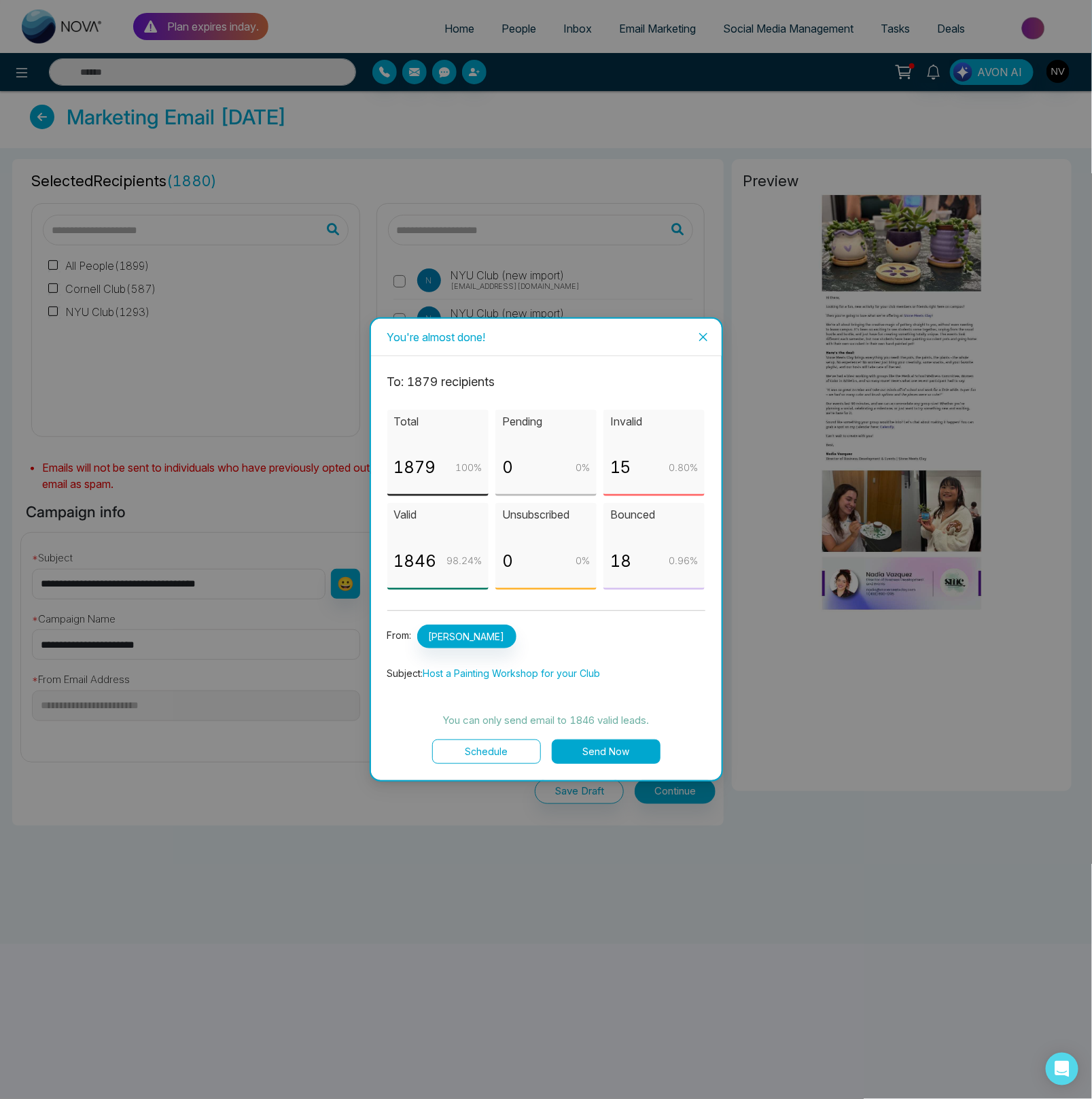
click at [497, 755] on button "Schedule" at bounding box center [486, 752] width 108 height 25
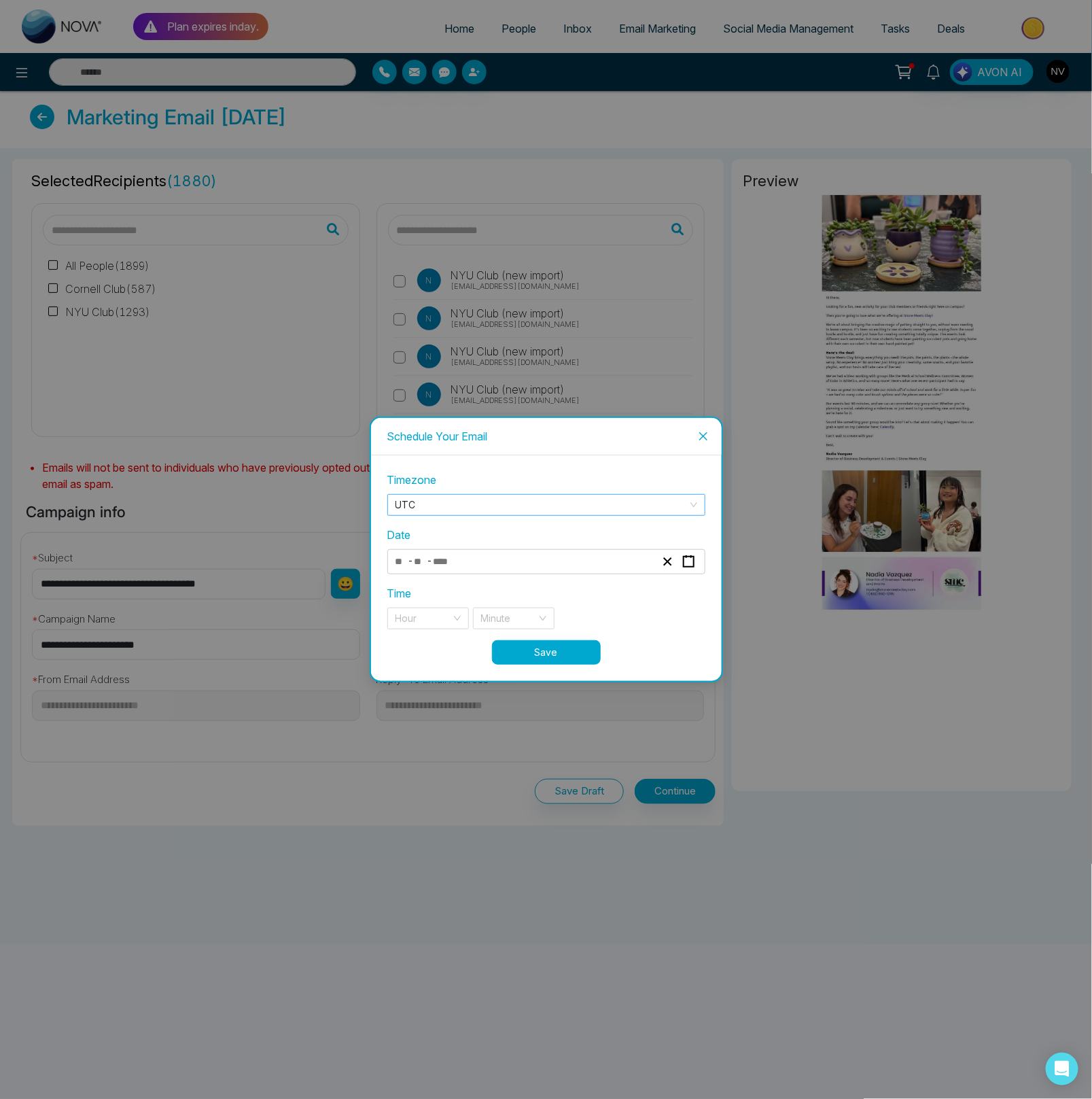
click at [452, 501] on span "UTC" at bounding box center [546, 505] width 301 height 21
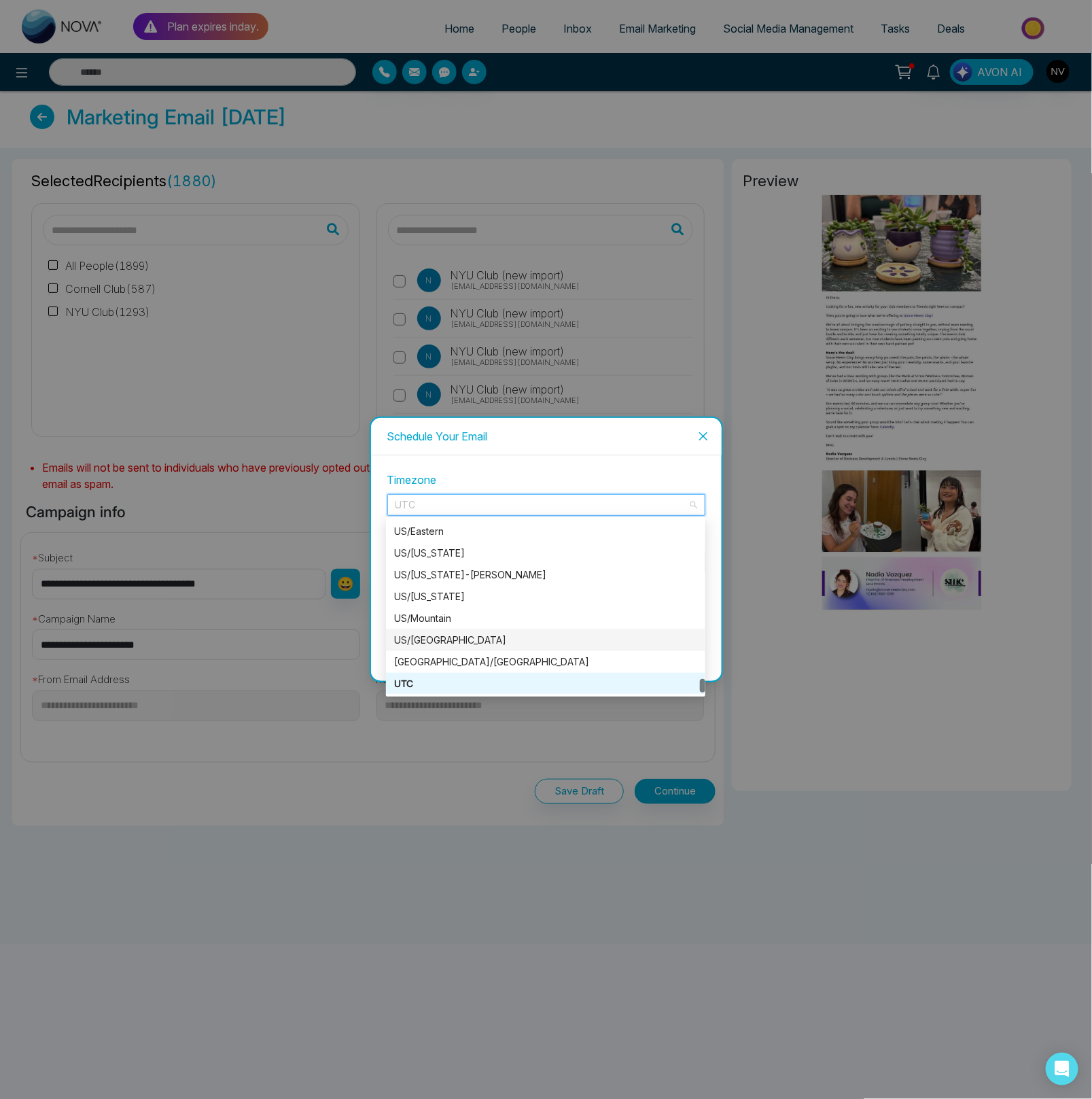
click at [442, 639] on div "US/Pacific" at bounding box center [545, 640] width 303 height 15
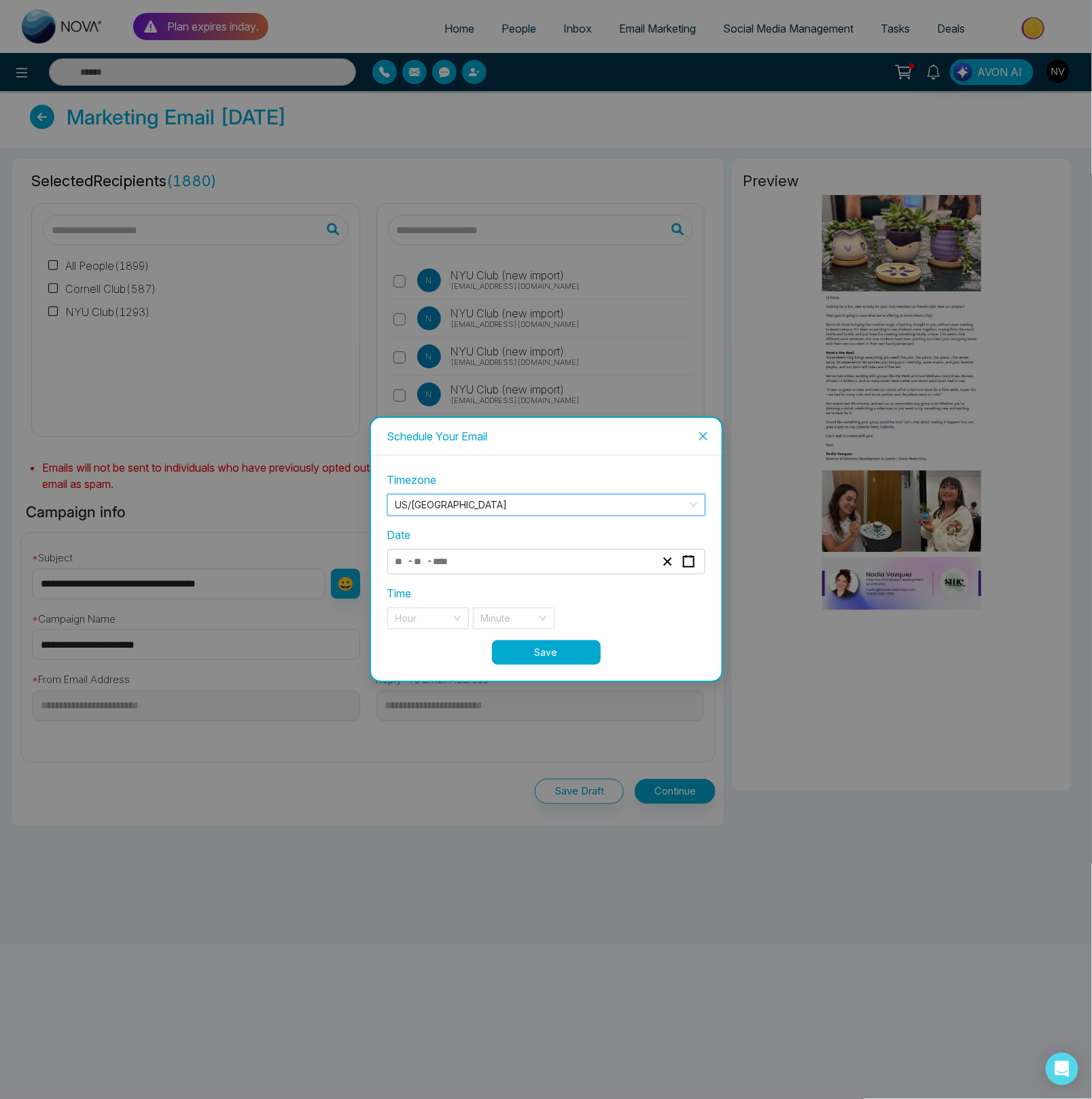
click at [456, 568] on input "number" at bounding box center [447, 562] width 29 height 18
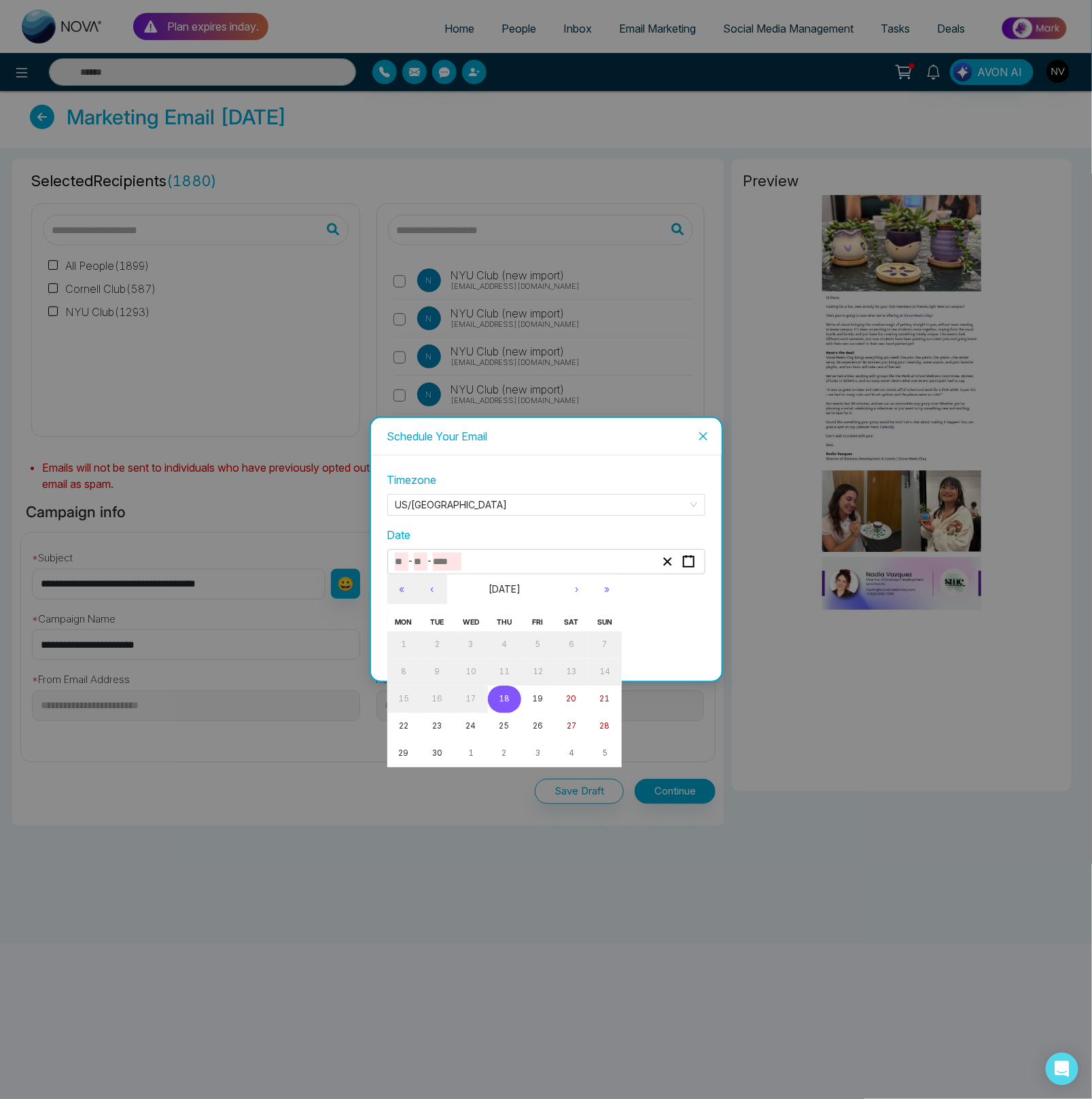
click at [501, 700] on abbr "18" at bounding box center [504, 699] width 11 height 10
type input "*"
type input "**"
type input "****"
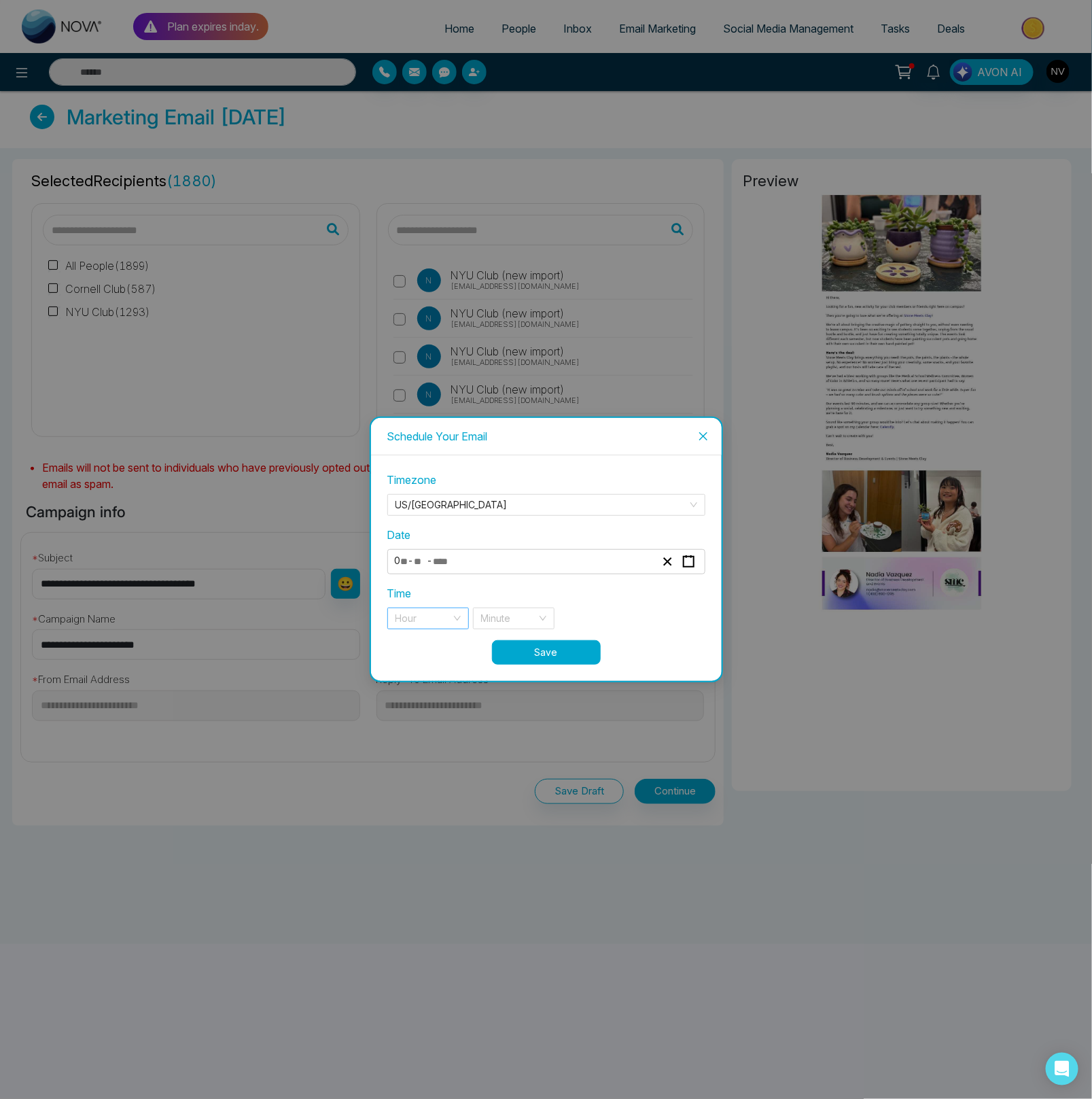
click at [444, 620] on input "search" at bounding box center [424, 619] width 56 height 21
click at [421, 689] on div "10 am" at bounding box center [428, 688] width 66 height 15
click at [498, 621] on input "search" at bounding box center [509, 619] width 56 height 21
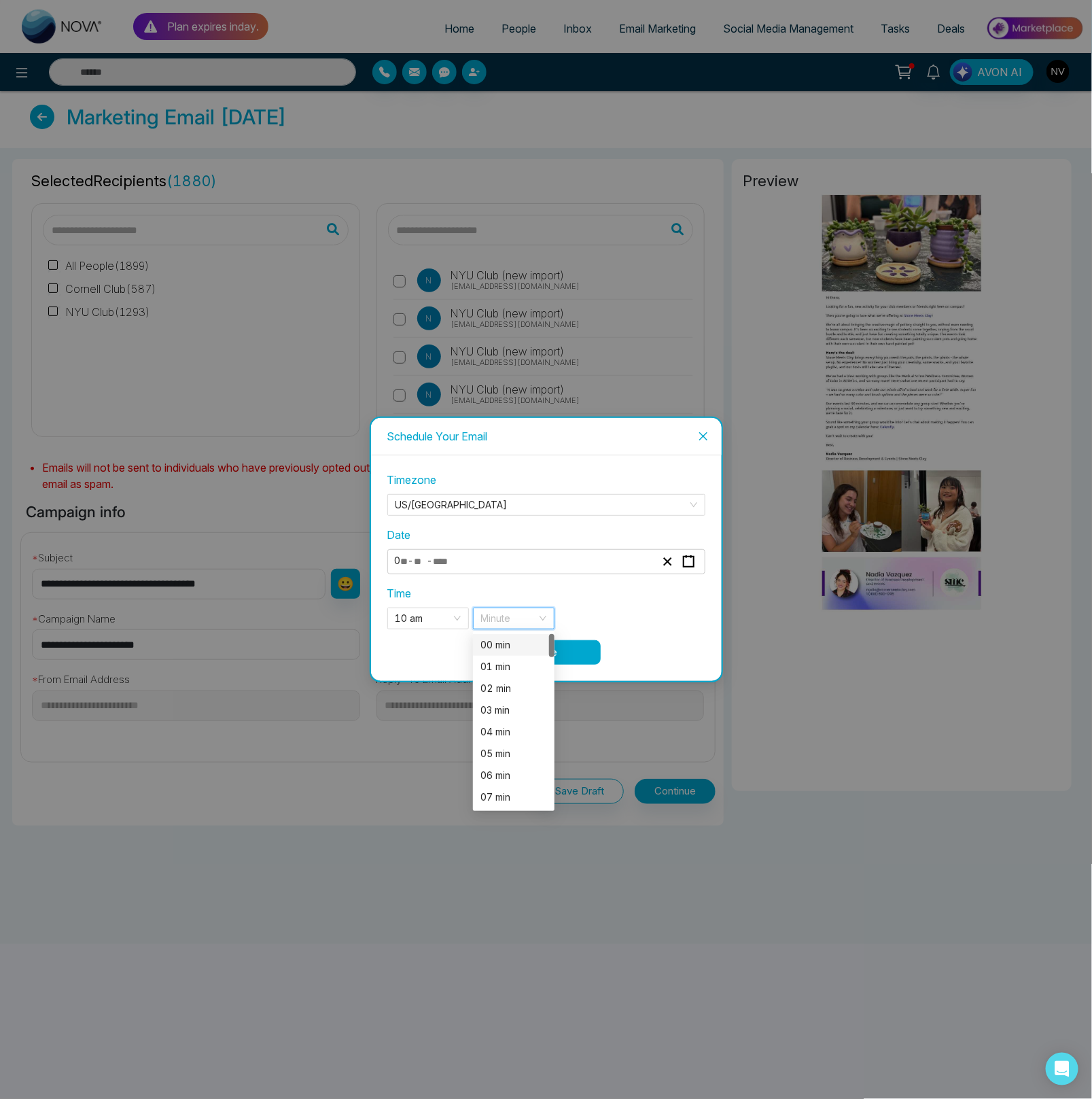
click at [501, 645] on div "00 min" at bounding box center [514, 644] width 66 height 15
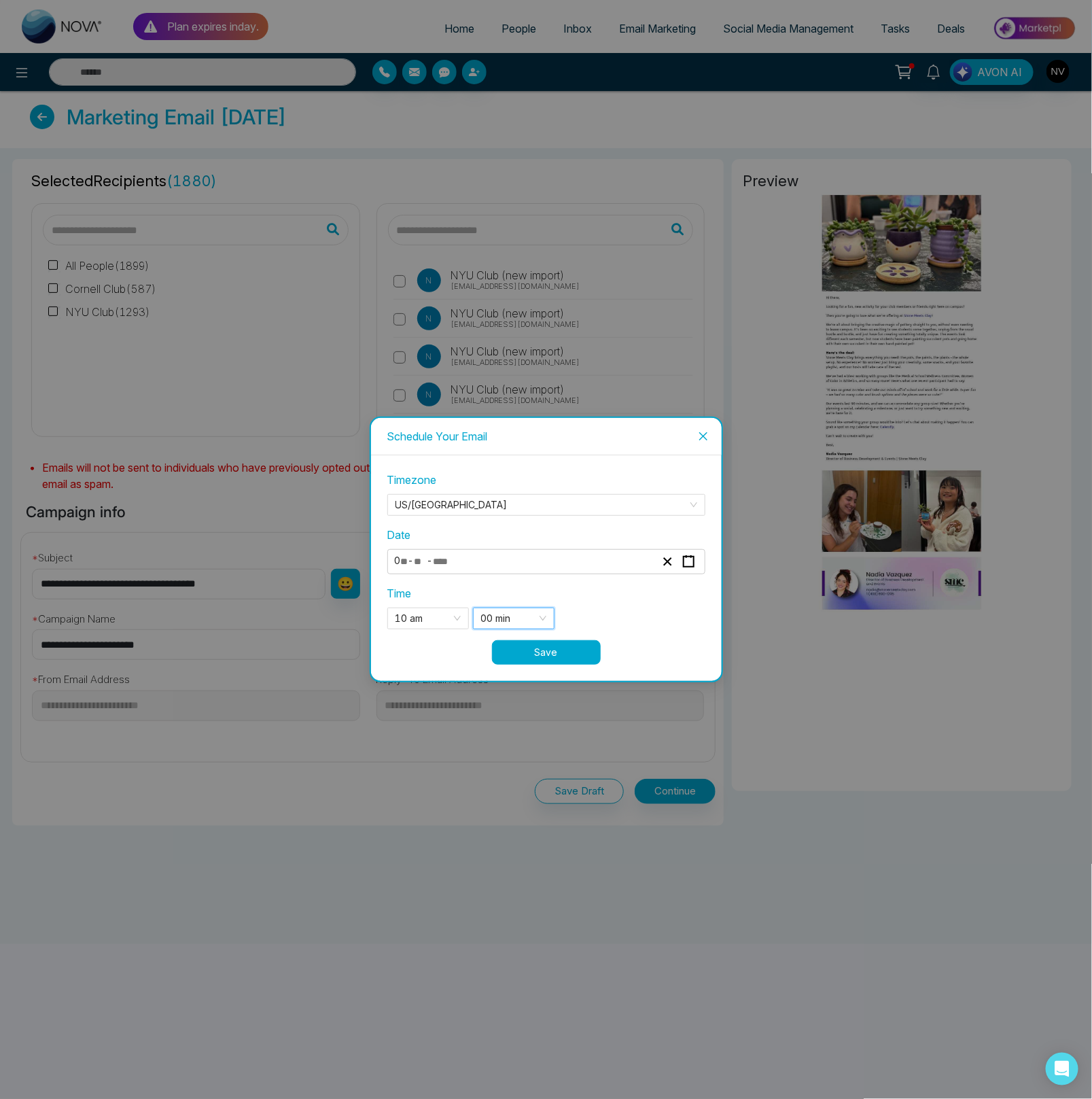
click at [573, 657] on button "Save" at bounding box center [546, 652] width 108 height 25
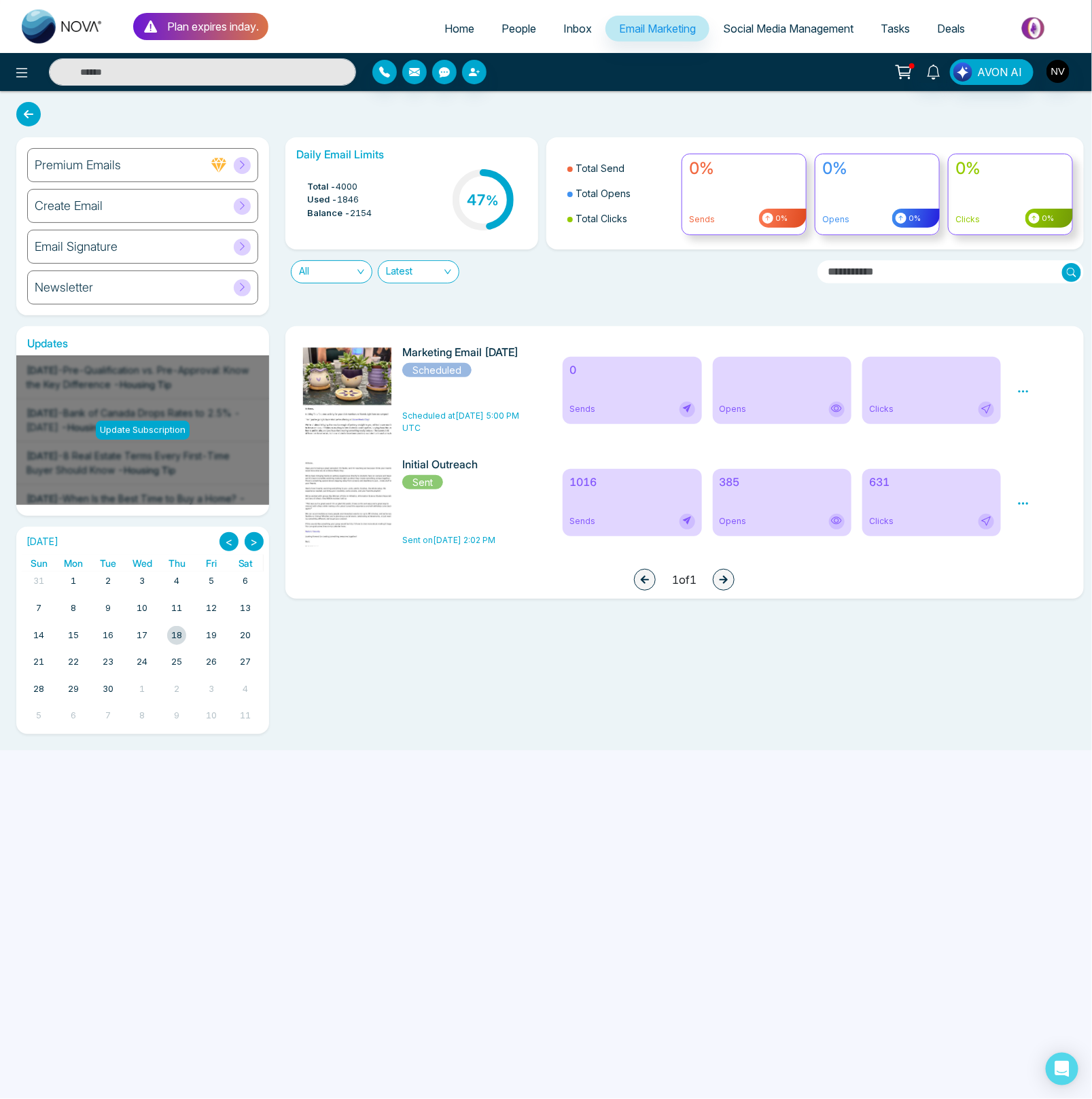
click at [1020, 390] on icon at bounding box center [1023, 391] width 12 height 12
click at [1008, 407] on span "Unschedule" at bounding box center [992, 411] width 54 height 12
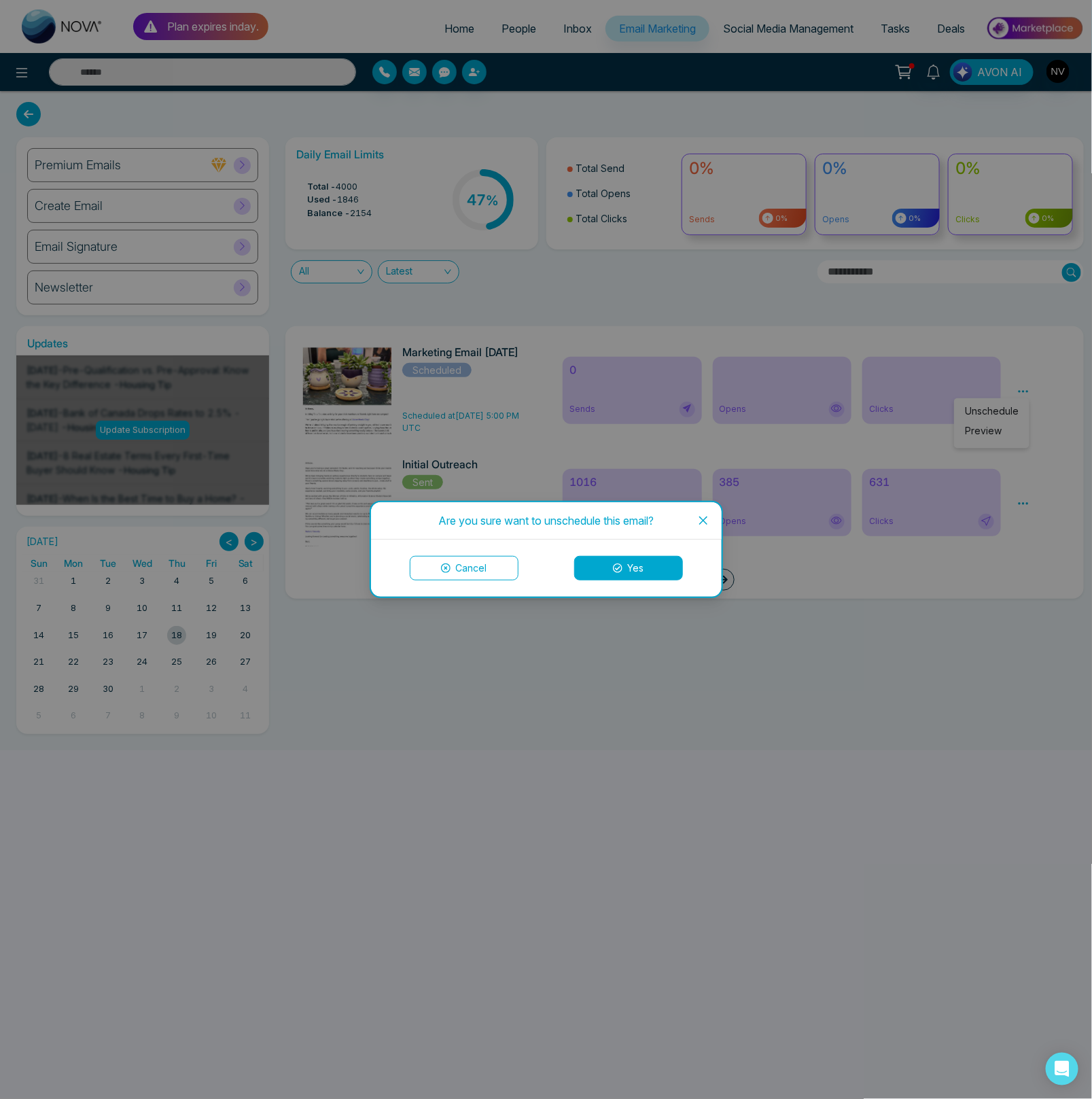
click at [638, 572] on button "Yes" at bounding box center [628, 568] width 108 height 25
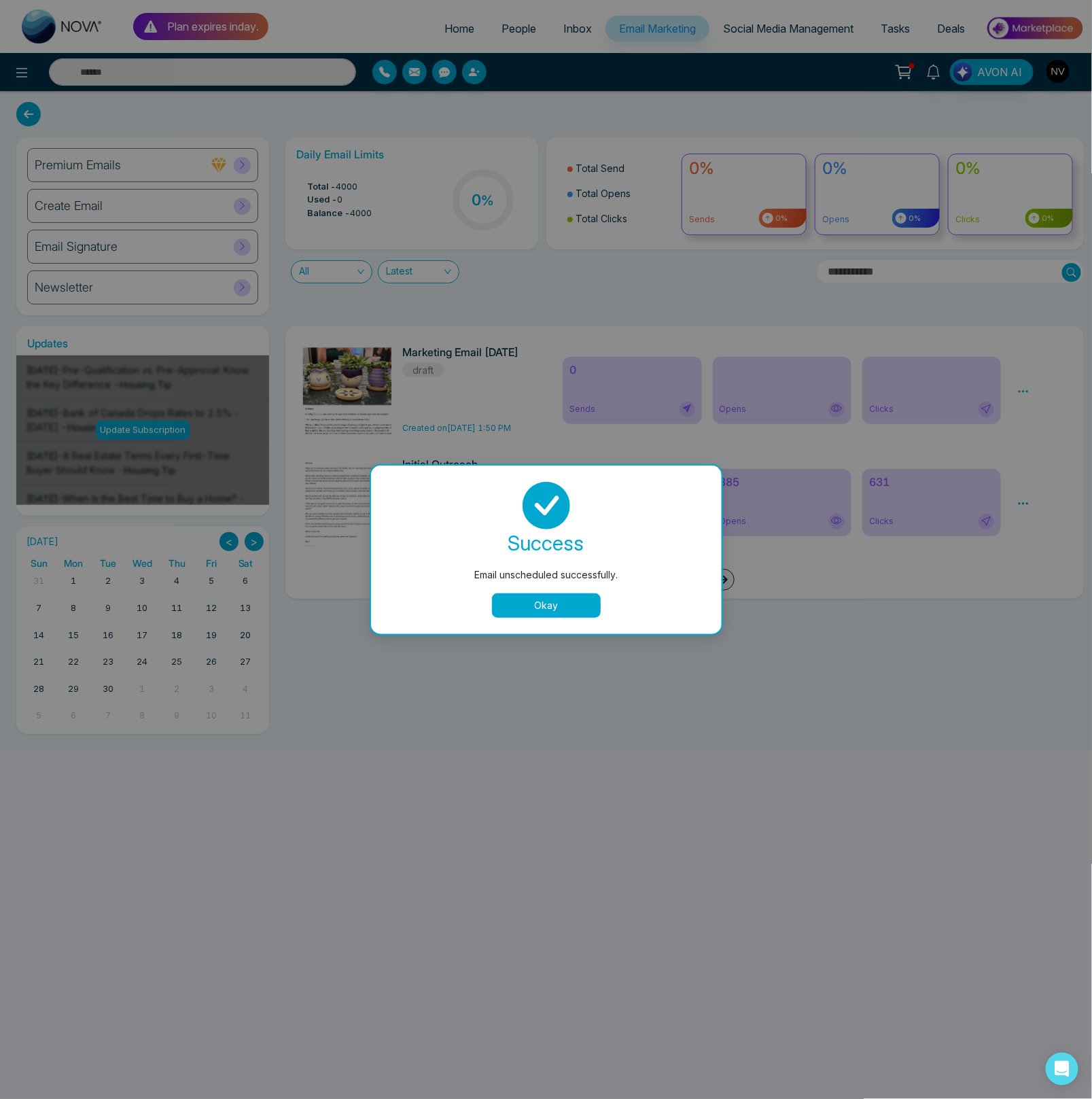
click at [518, 613] on button "Okay" at bounding box center [546, 606] width 108 height 25
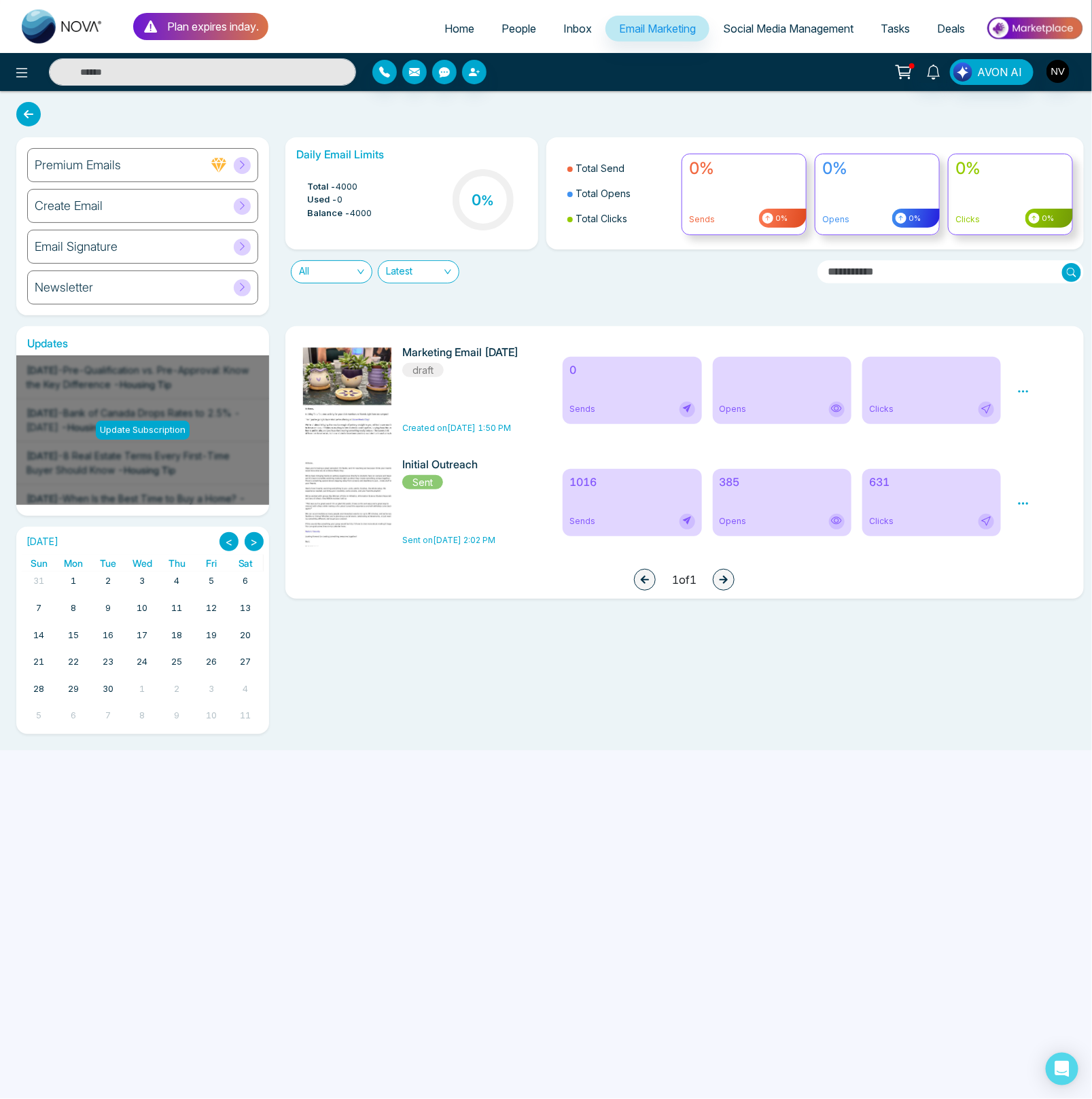
click at [492, 396] on div "Marketing Email 9-16-25 draft Created on Sep 16, 2025 1:50 PM" at bounding box center [463, 390] width 121 height 89
click at [1025, 394] on icon at bounding box center [1023, 391] width 12 height 12
click at [1040, 431] on link "Edit" at bounding box center [1036, 431] width 16 height 12
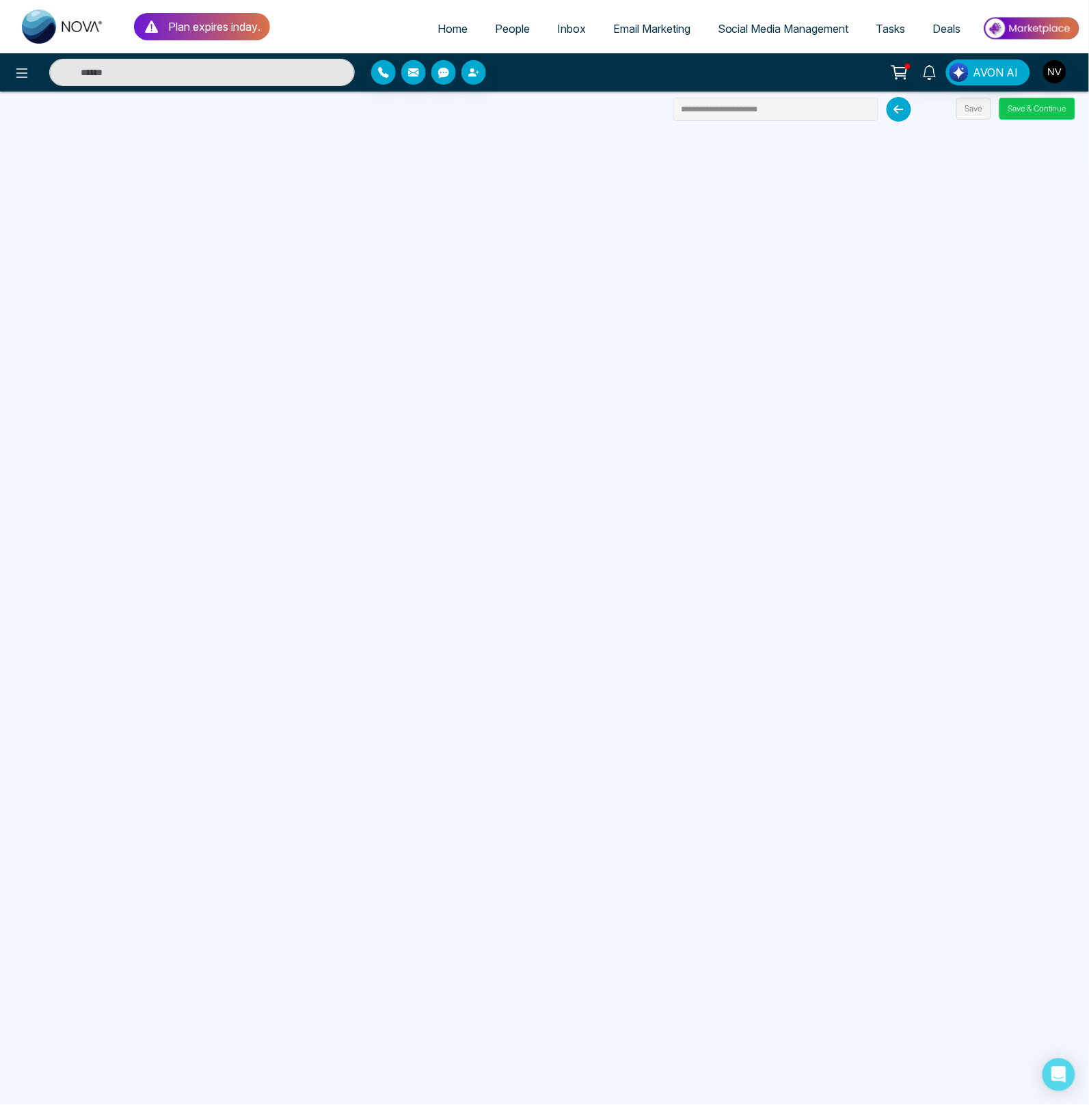
click at [1032, 108] on button "Save & Continue" at bounding box center [1037, 109] width 76 height 22
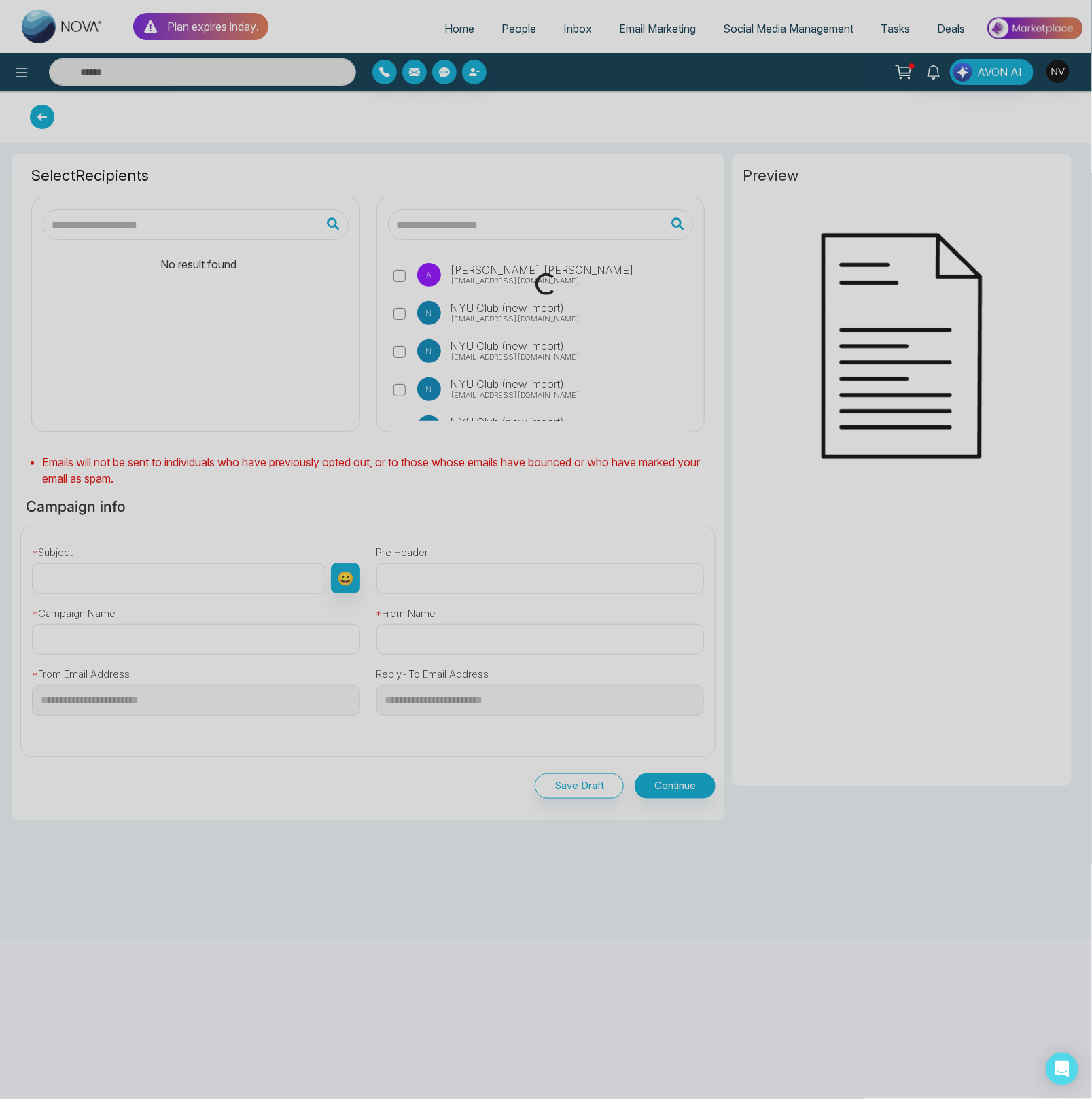
type input "**********"
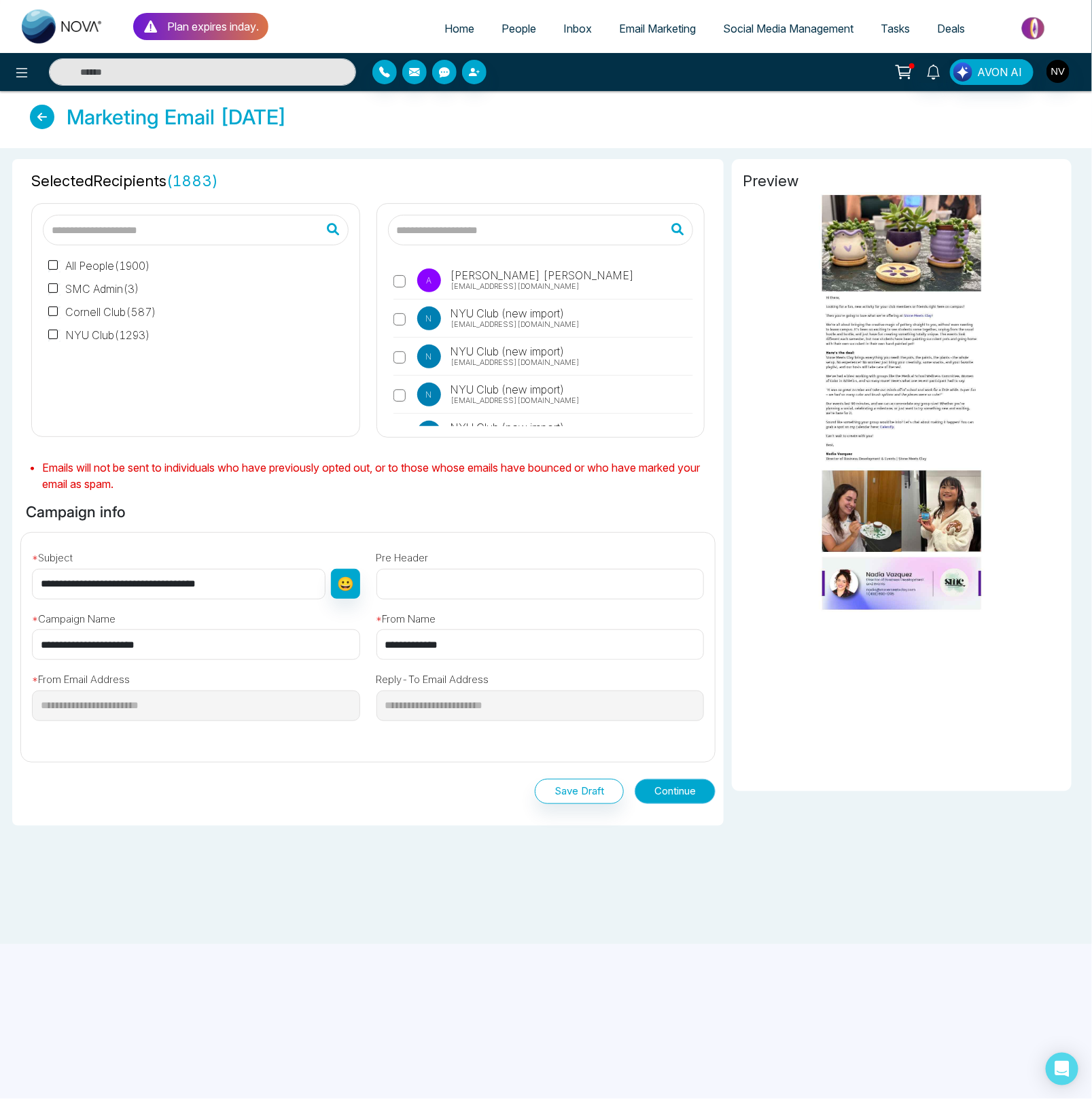
click at [653, 791] on button "Continue" at bounding box center [674, 791] width 81 height 25
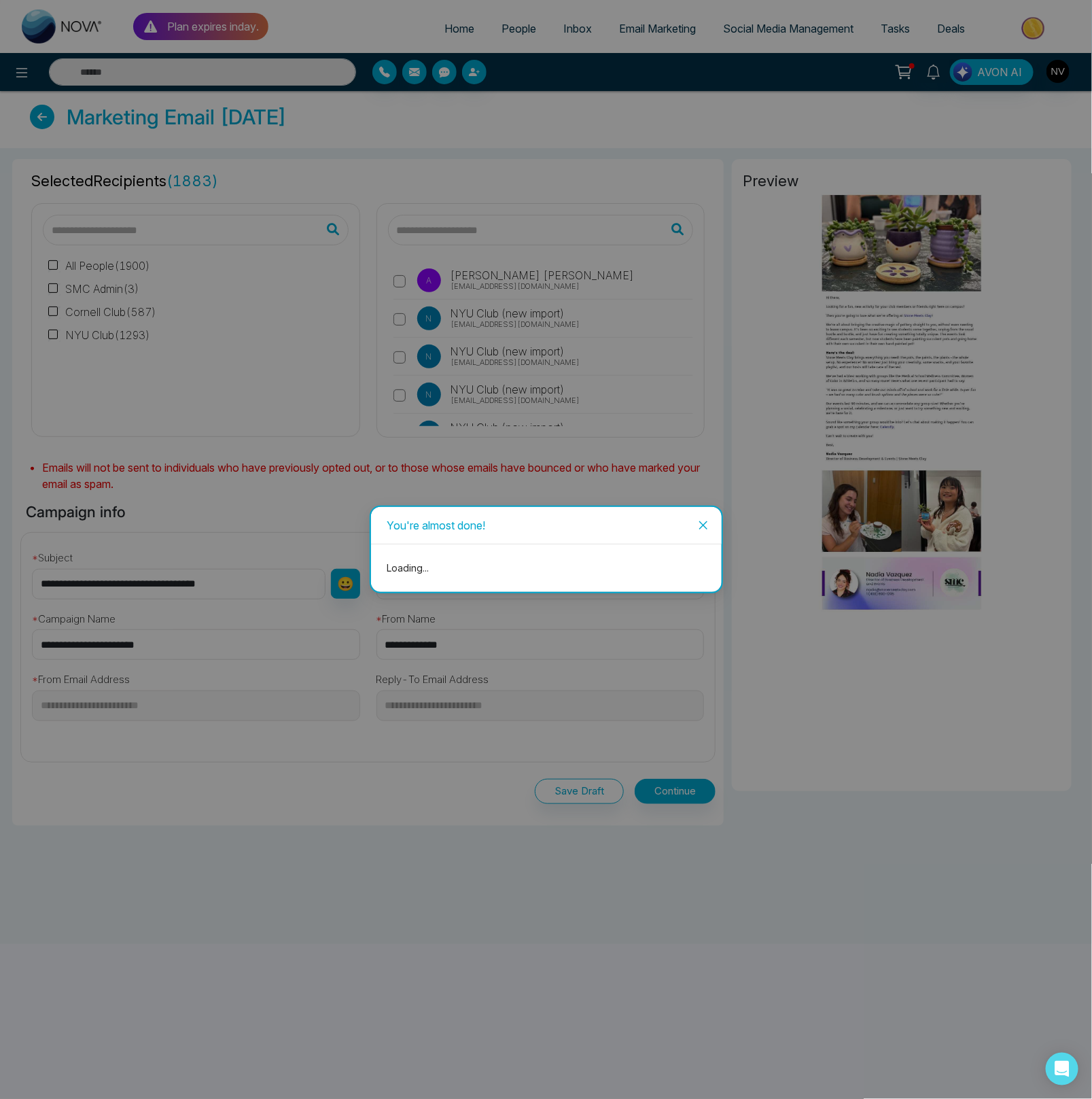
click at [707, 522] on icon "close" at bounding box center [703, 525] width 8 height 8
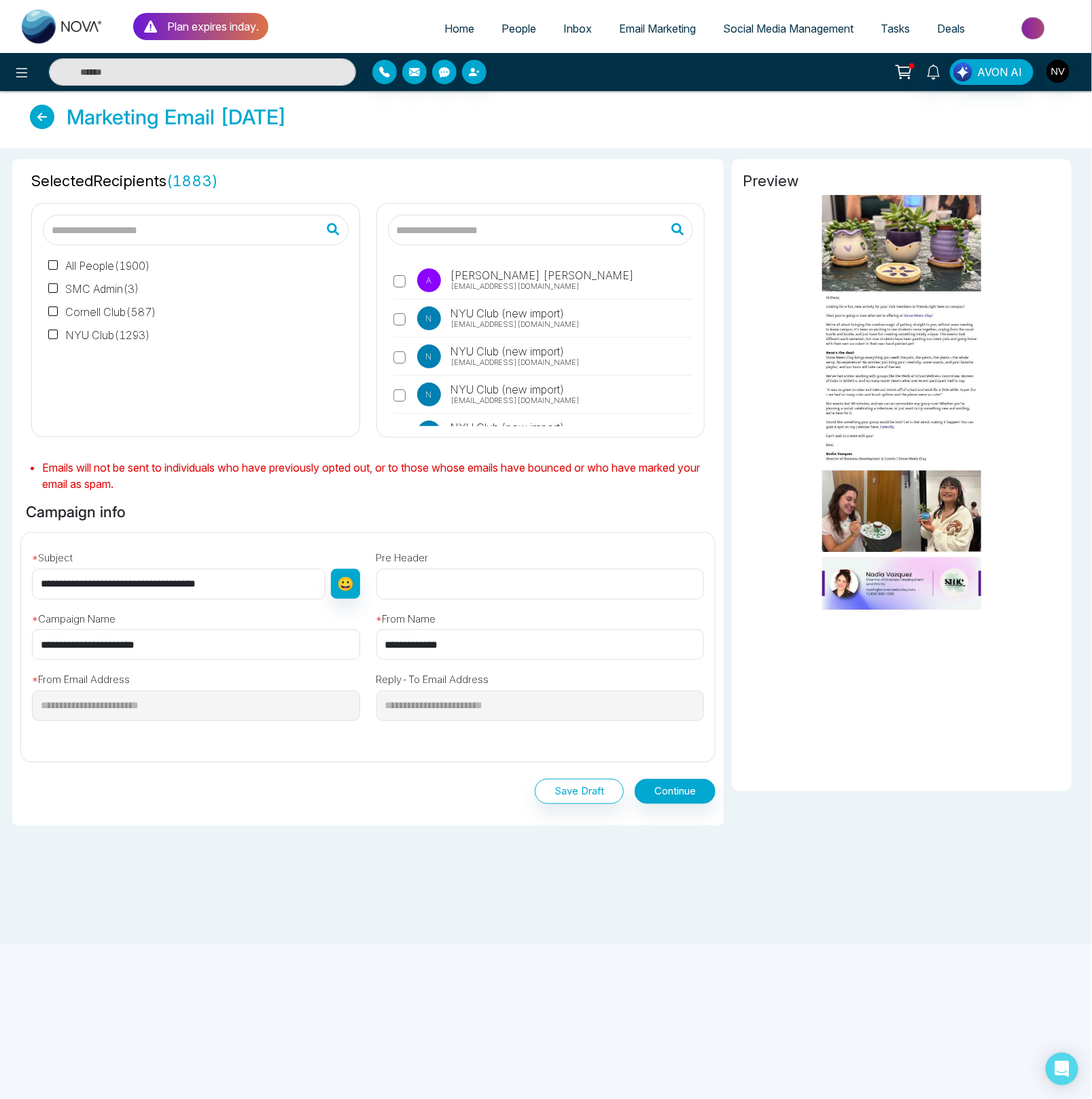
click at [187, 586] on input "**********" at bounding box center [178, 584] width 293 height 31
type input "**********"
click at [679, 789] on button "Continue" at bounding box center [674, 791] width 81 height 25
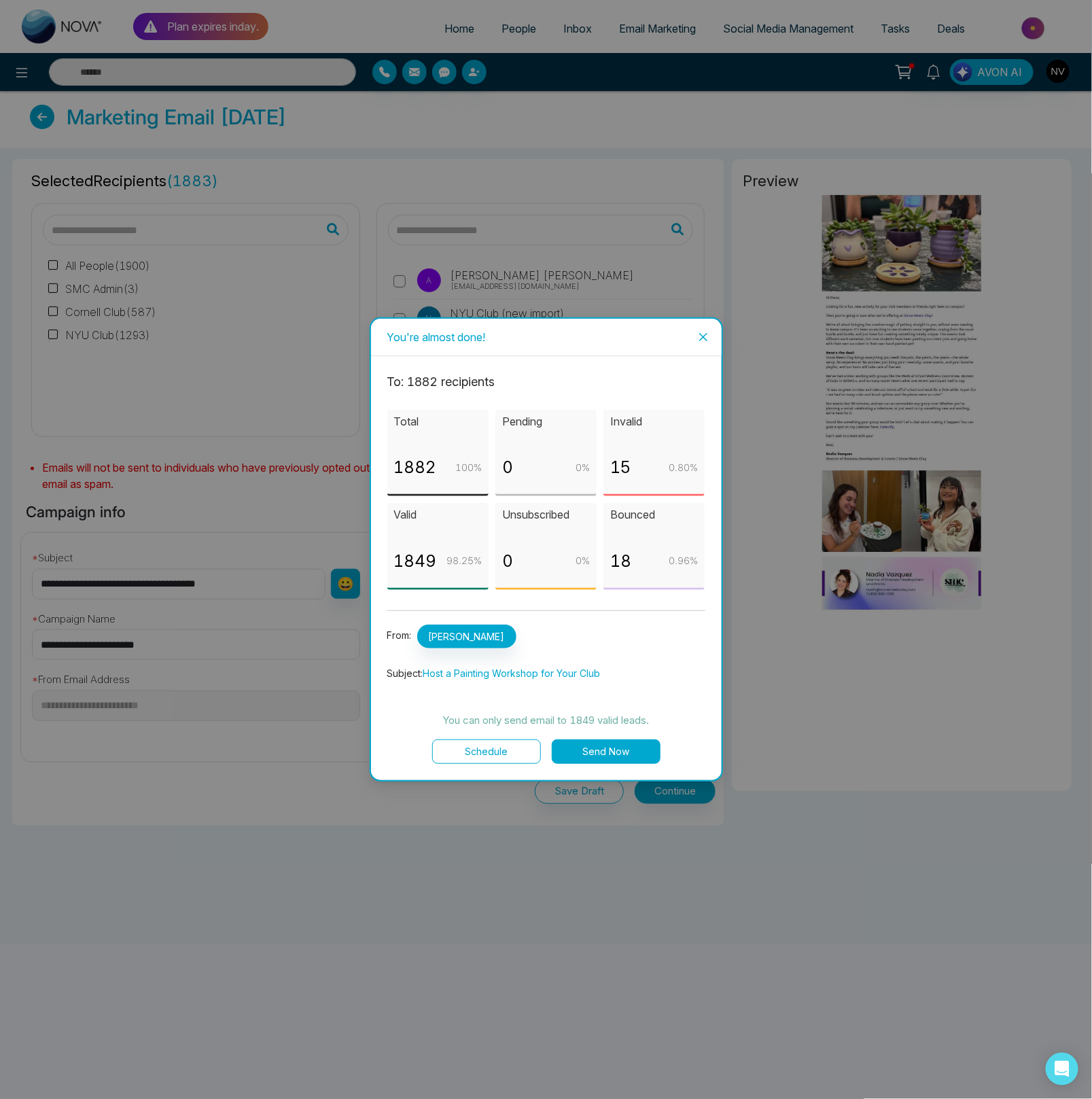
click at [605, 759] on button "Send Now" at bounding box center [606, 752] width 108 height 25
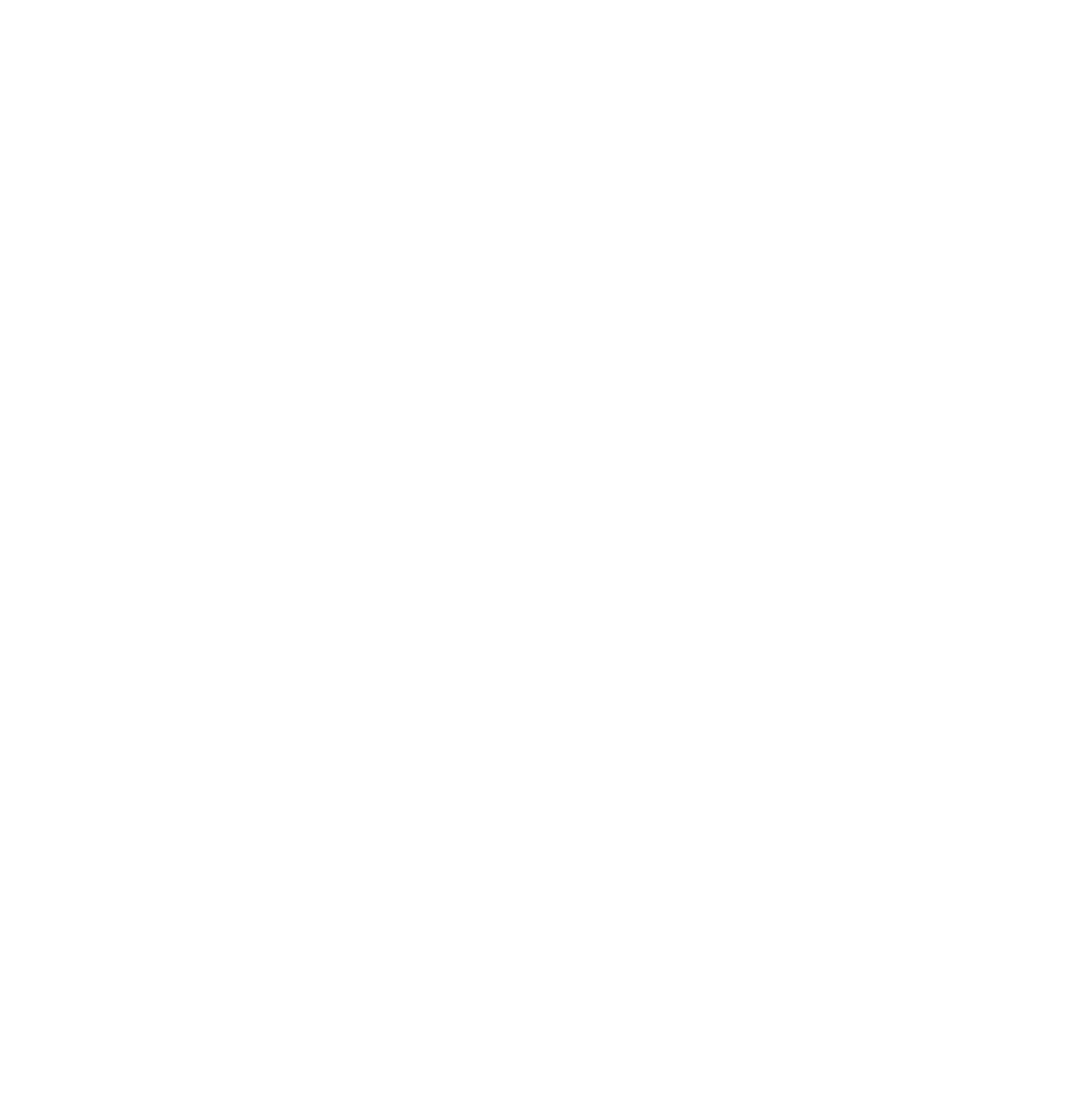
select select "*"
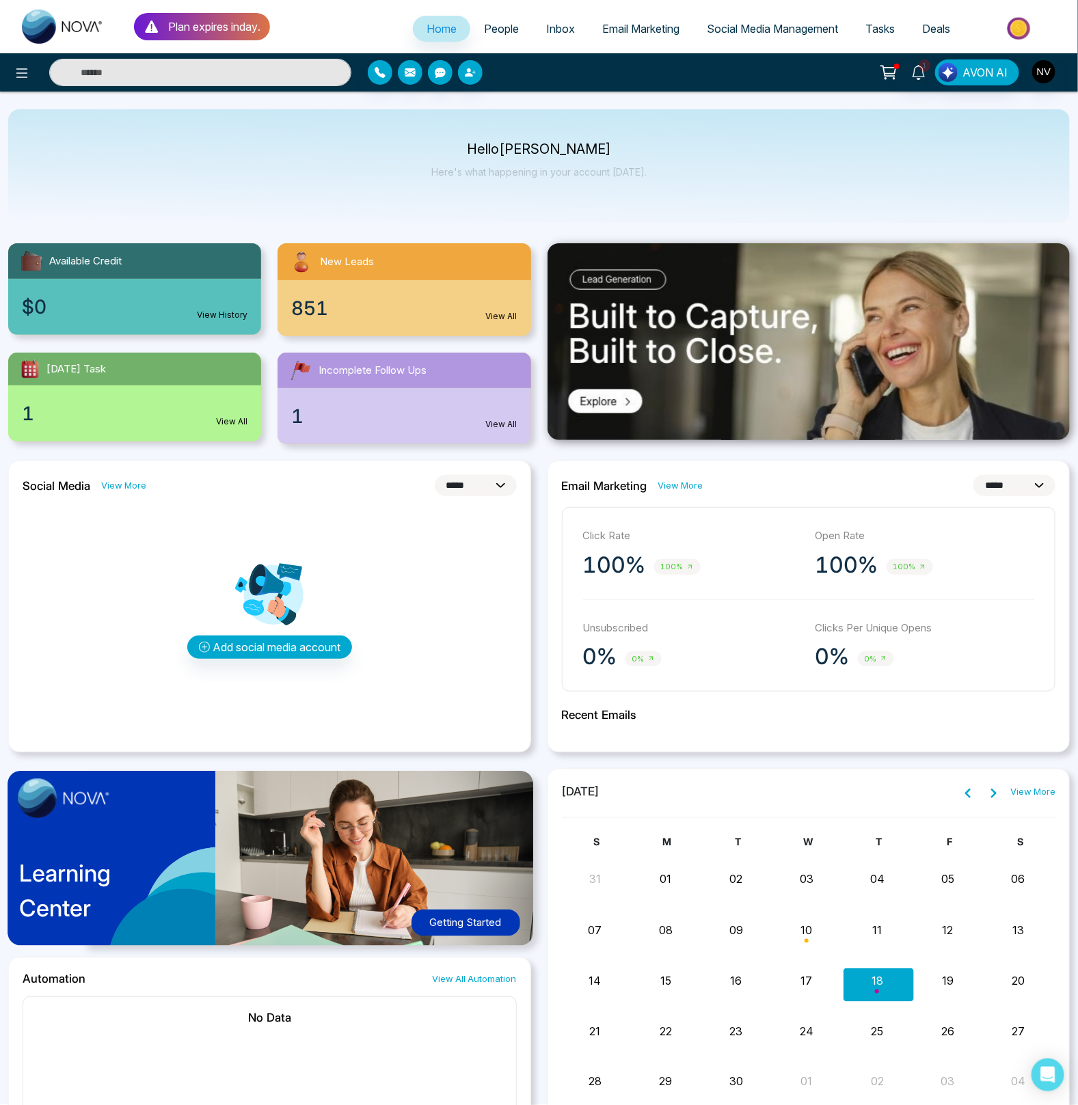
click at [512, 31] on link "People" at bounding box center [501, 29] width 62 height 26
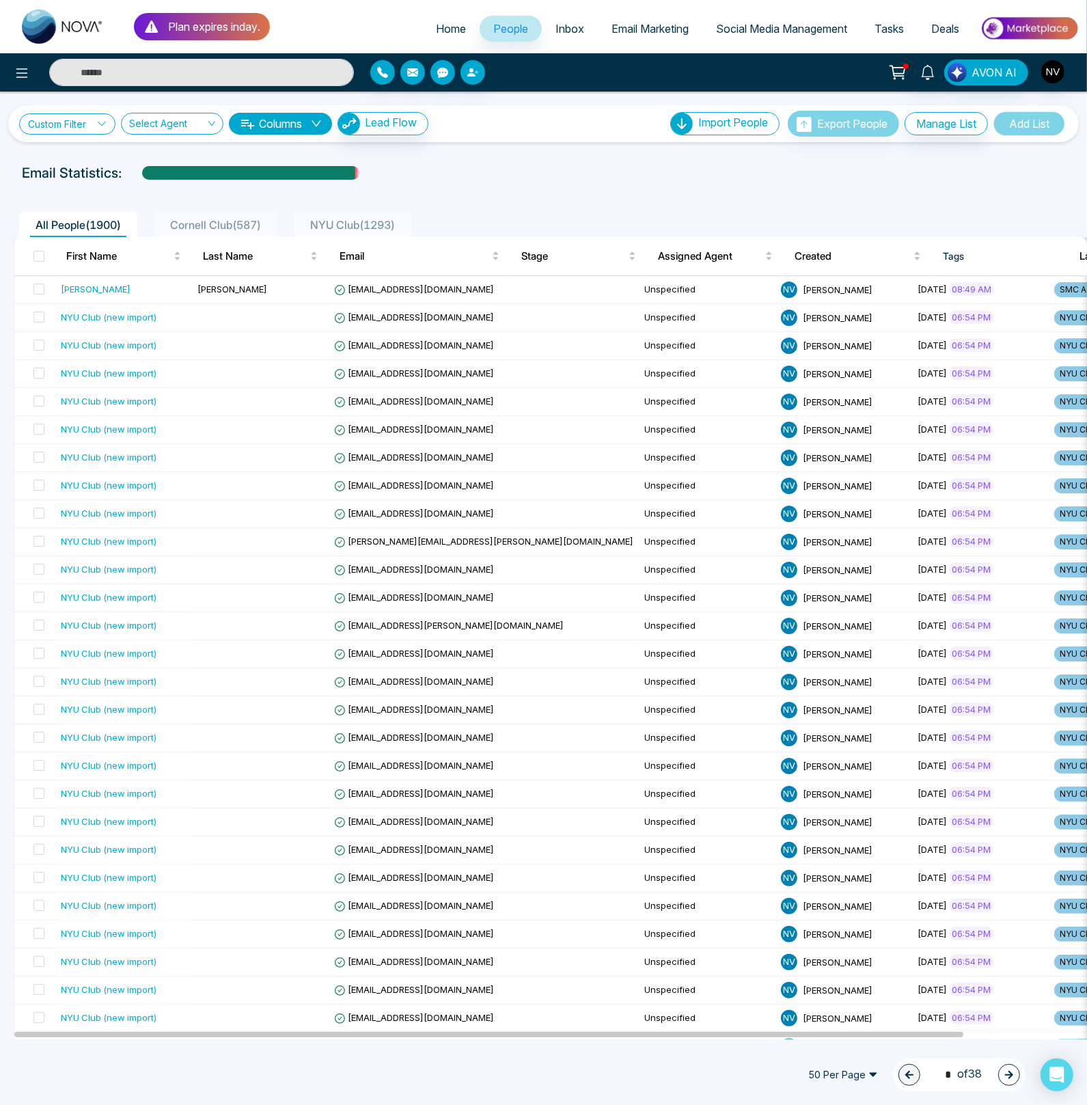
click at [97, 126] on link "Custom Filter" at bounding box center [67, 123] width 96 height 21
click at [90, 155] on input "search" at bounding box center [95, 156] width 111 height 21
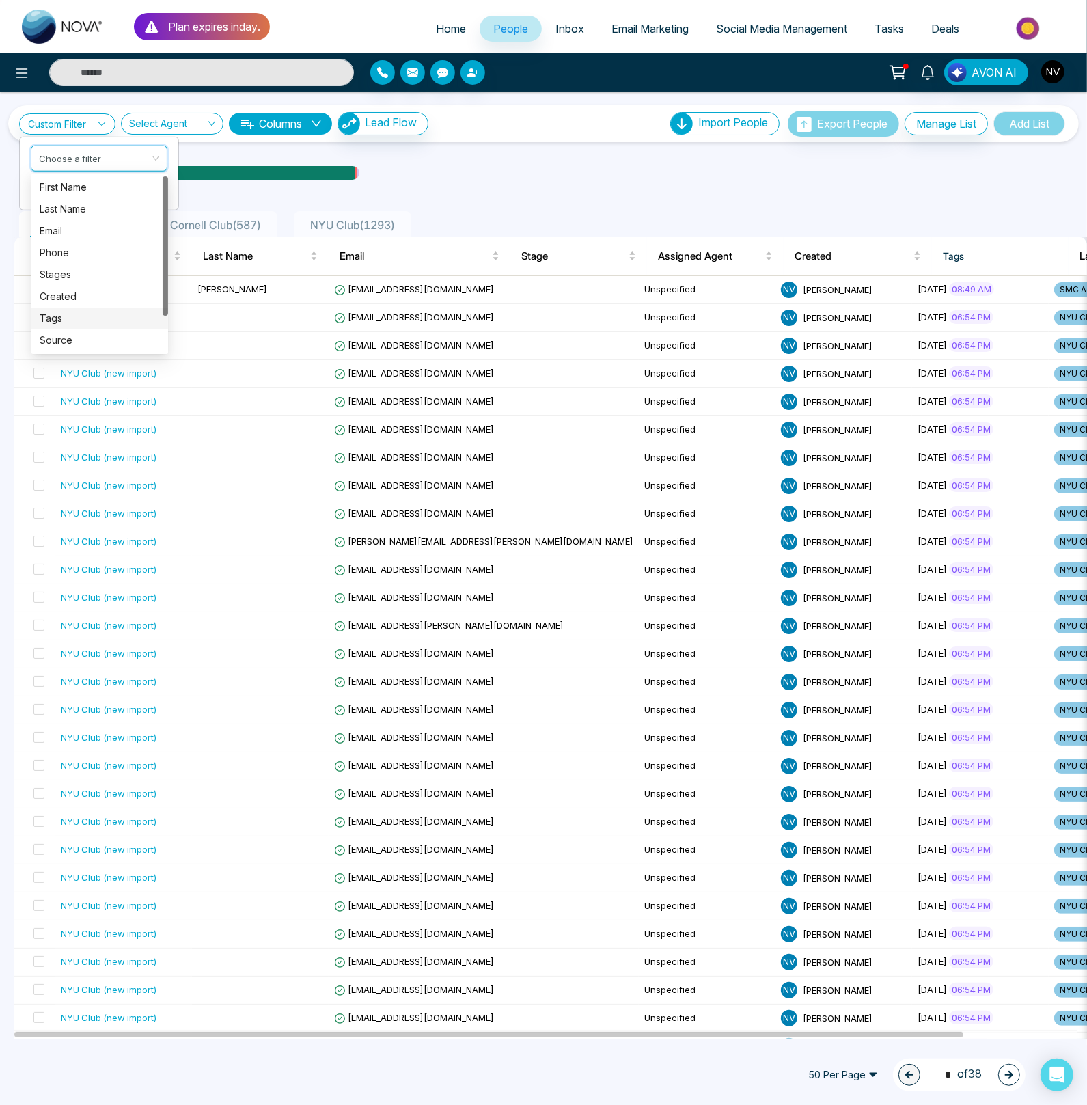
click at [71, 318] on div "Tags" at bounding box center [100, 318] width 120 height 15
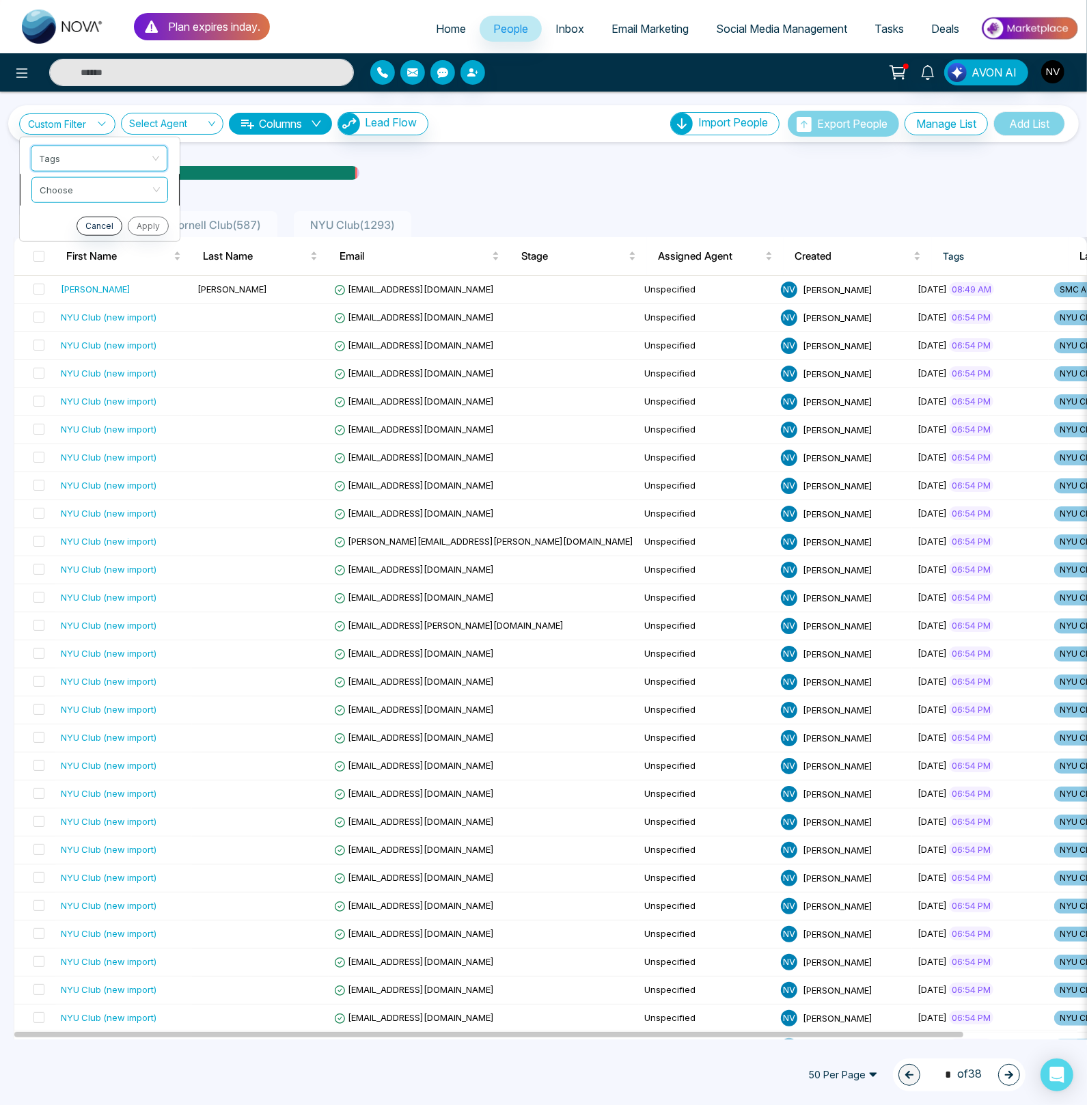
click at [88, 191] on input "search" at bounding box center [95, 187] width 111 height 21
click at [81, 217] on div "include" at bounding box center [100, 218] width 120 height 15
click at [70, 222] on input "search" at bounding box center [95, 218] width 111 height 21
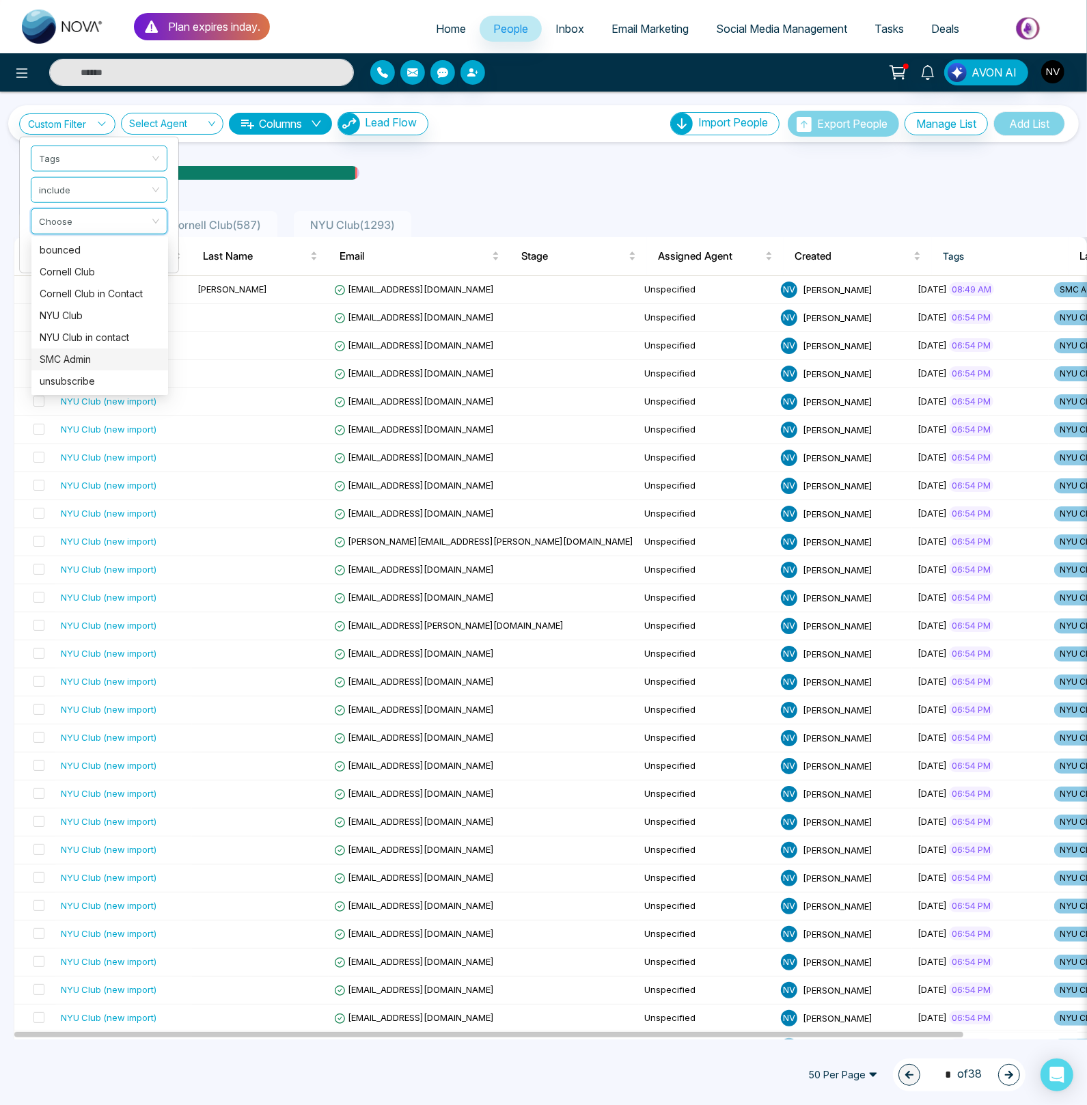
click at [73, 355] on div "SMC Admin" at bounding box center [100, 359] width 120 height 15
click at [133, 251] on button "Apply" at bounding box center [146, 256] width 41 height 19
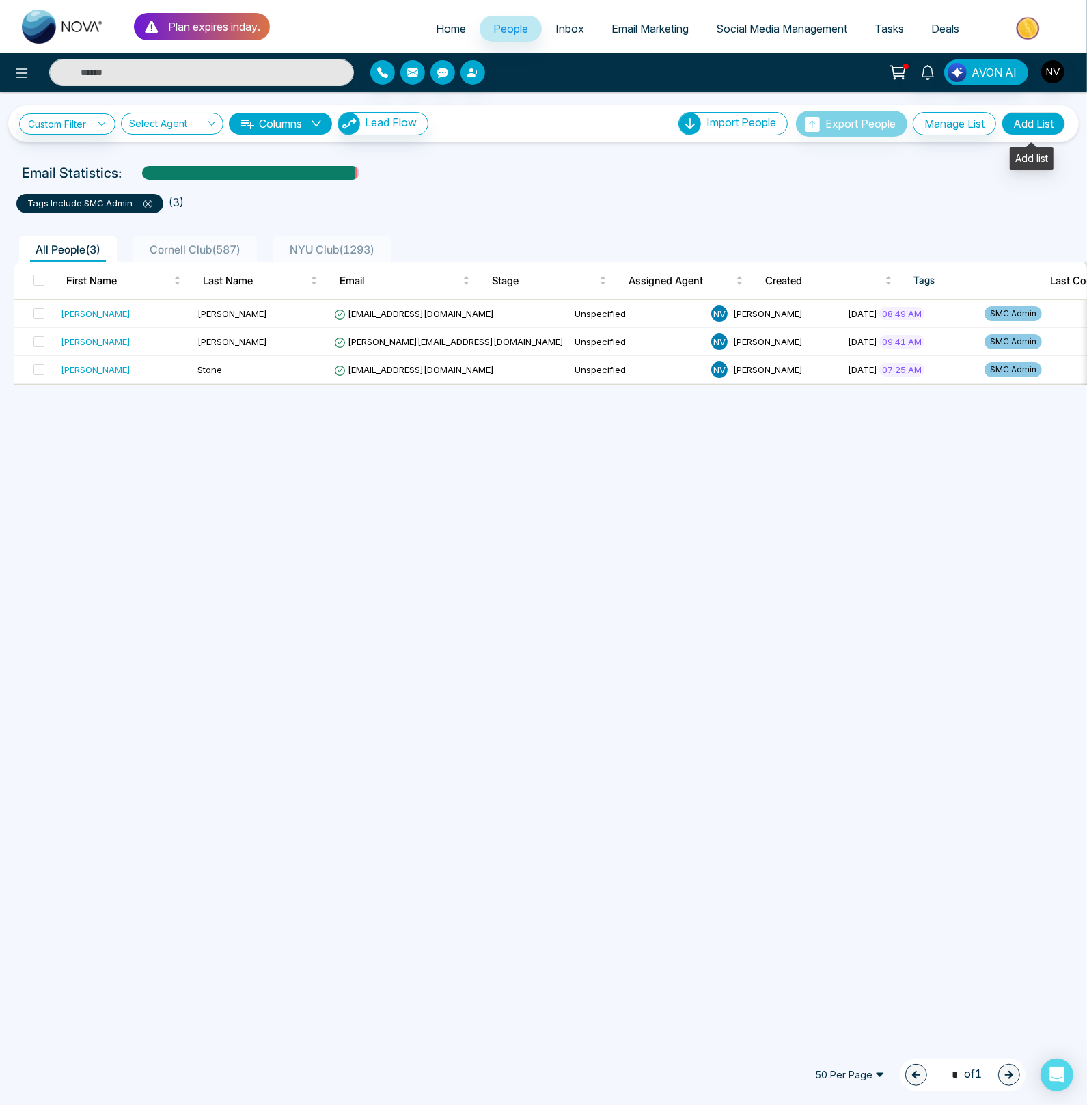
click at [1040, 127] on button "Add List" at bounding box center [1034, 123] width 64 height 23
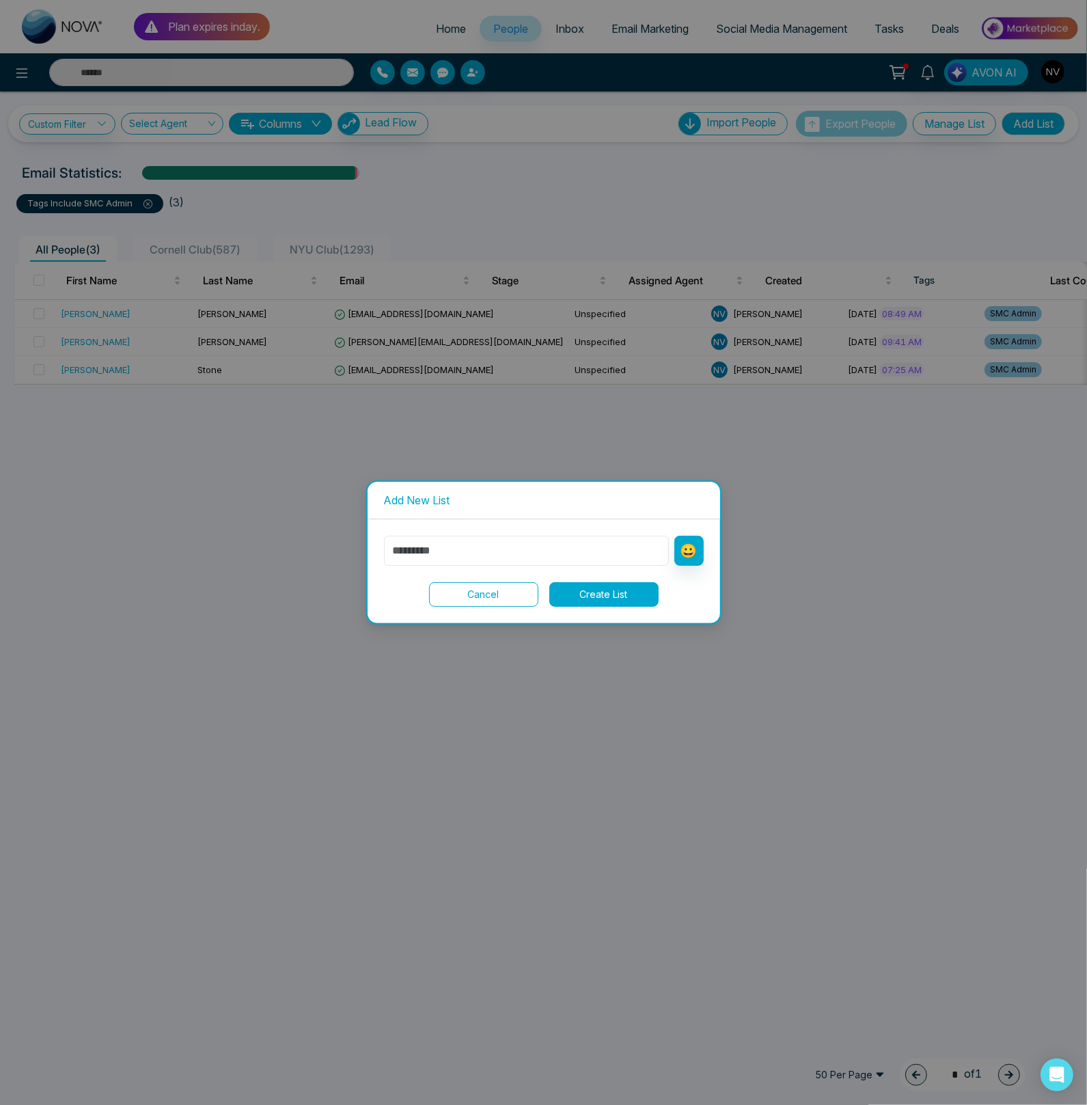
click at [487, 554] on input "text" at bounding box center [526, 551] width 285 height 30
type input "*********"
click at [590, 607] on div "********* 😀 Cancel Create List" at bounding box center [544, 571] width 353 height 104
click at [589, 597] on button "Create List" at bounding box center [603, 594] width 109 height 25
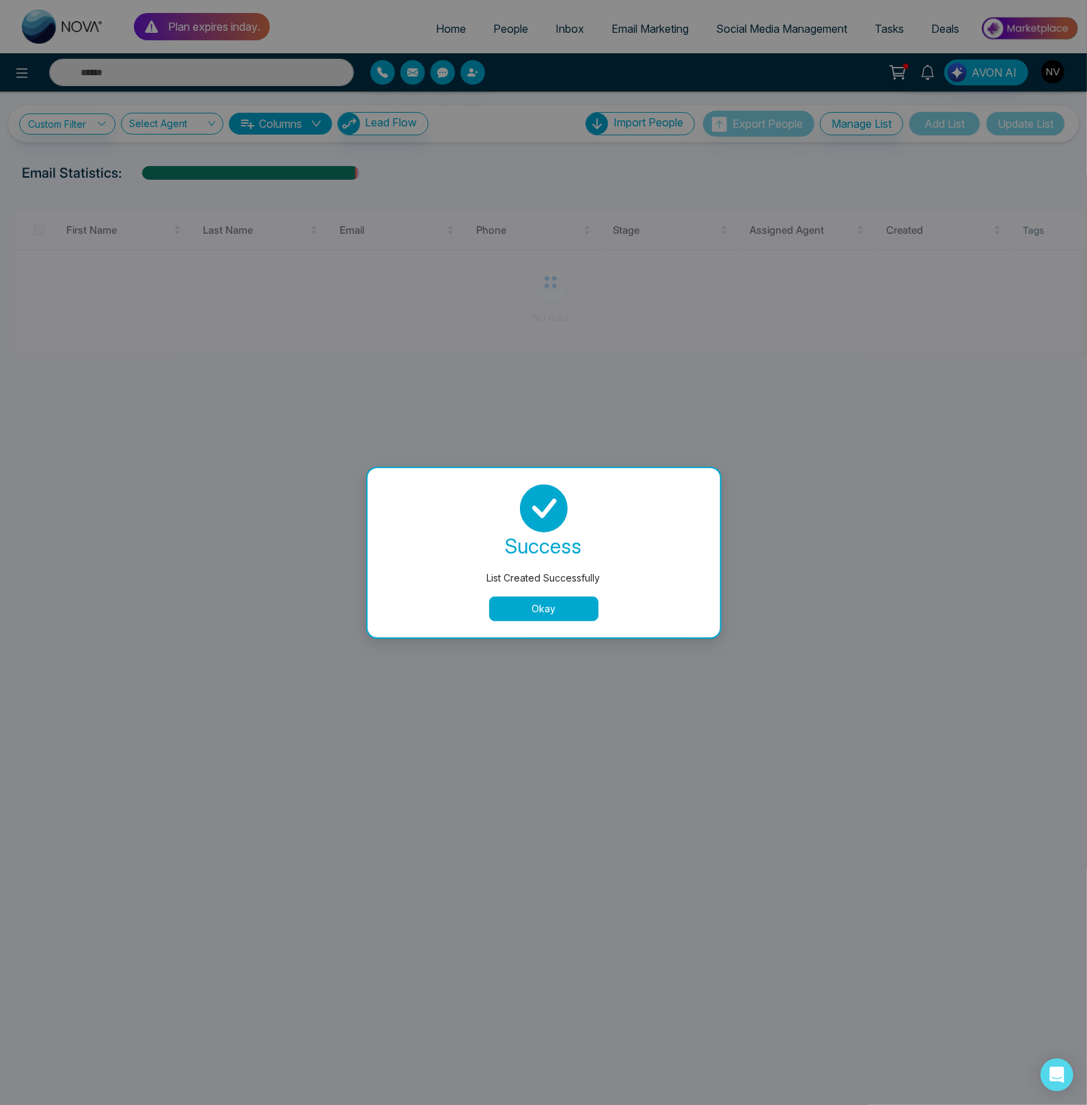
click at [545, 598] on button "Okay" at bounding box center [543, 609] width 109 height 25
